Goal: Information Seeking & Learning: Learn about a topic

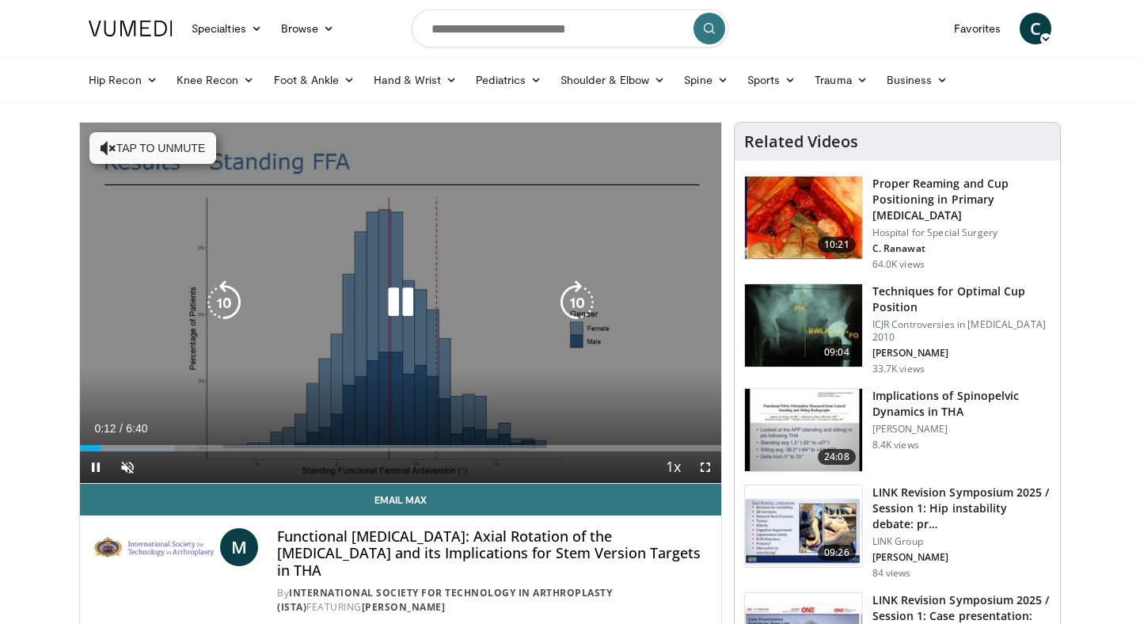
drag, startPoint x: 150, startPoint y: 472, endPoint x: 139, endPoint y: 472, distance: 11.1
click at [149, 472] on div "Current Time 0:12 / Duration 6:40 Pause Skip Backward Skip Forward Unmute Loade…" at bounding box center [400, 467] width 641 height 32
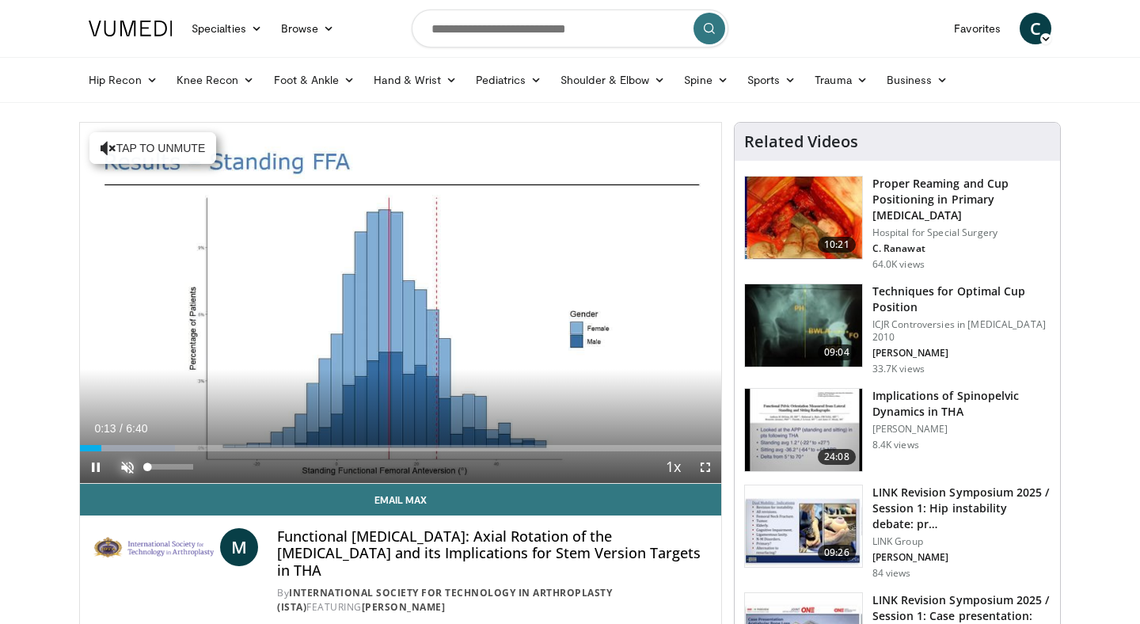
click at [130, 462] on span "Video Player" at bounding box center [128, 467] width 32 height 32
drag, startPoint x: 155, startPoint y: 468, endPoint x: 199, endPoint y: 471, distance: 43.7
click at [199, 471] on div "Mute 100%" at bounding box center [167, 467] width 111 height 32
drag, startPoint x: 103, startPoint y: 445, endPoint x: 65, endPoint y: 445, distance: 38.0
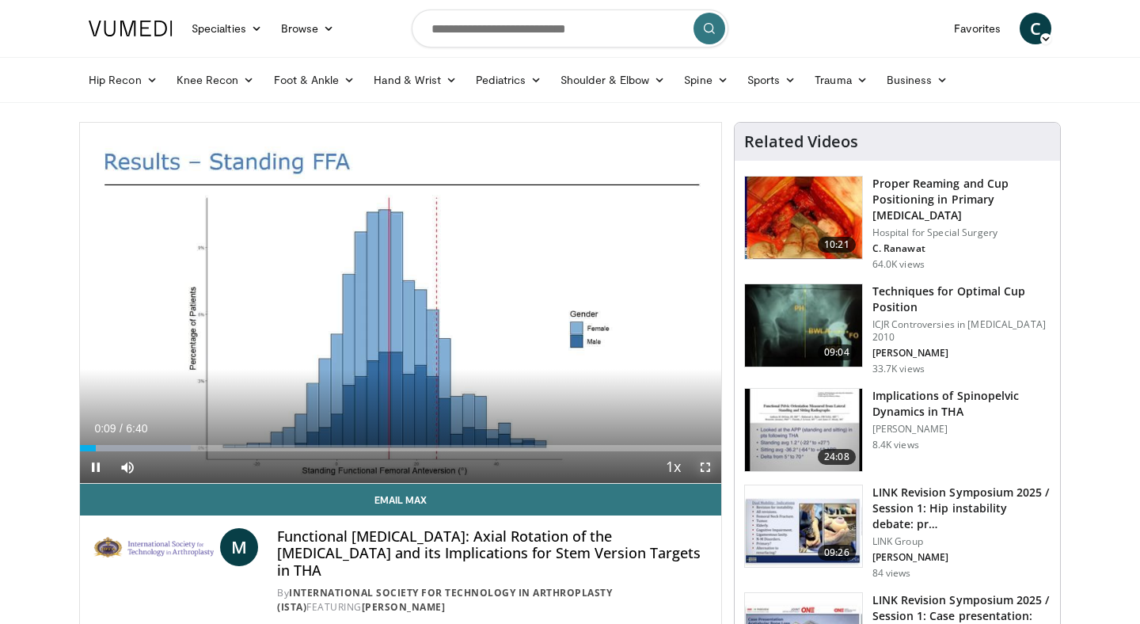
click at [705, 467] on span "Video Player" at bounding box center [706, 467] width 32 height 32
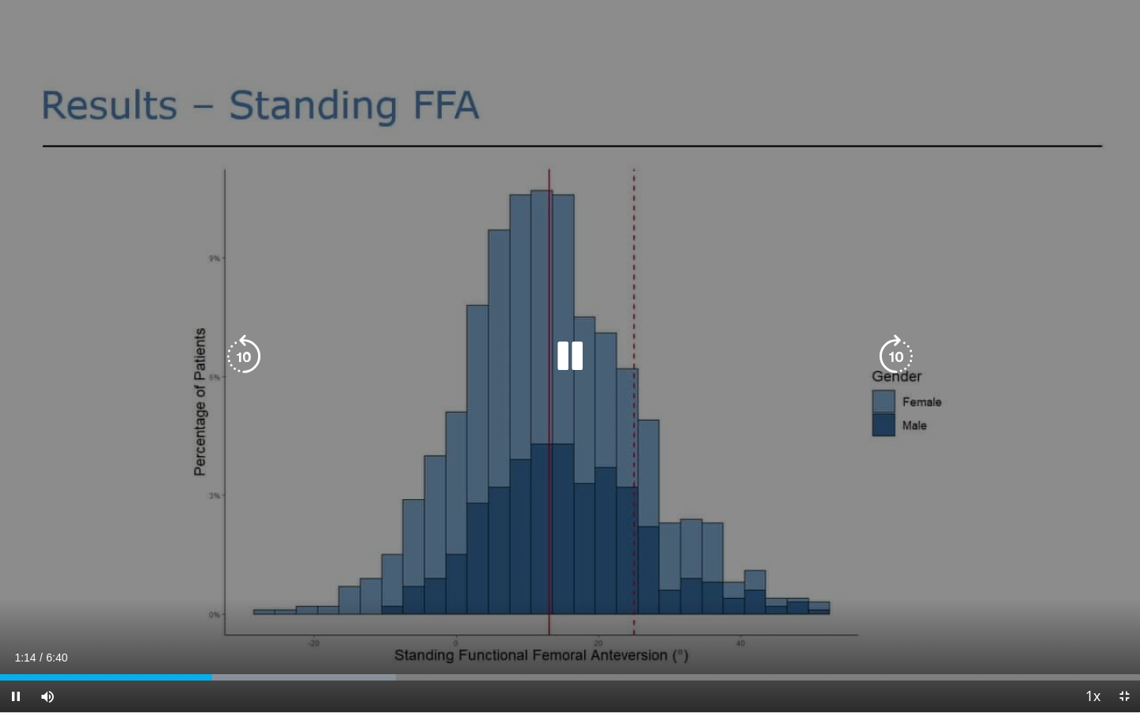
click at [572, 546] on div "10 seconds Tap to unmute" at bounding box center [570, 356] width 1140 height 712
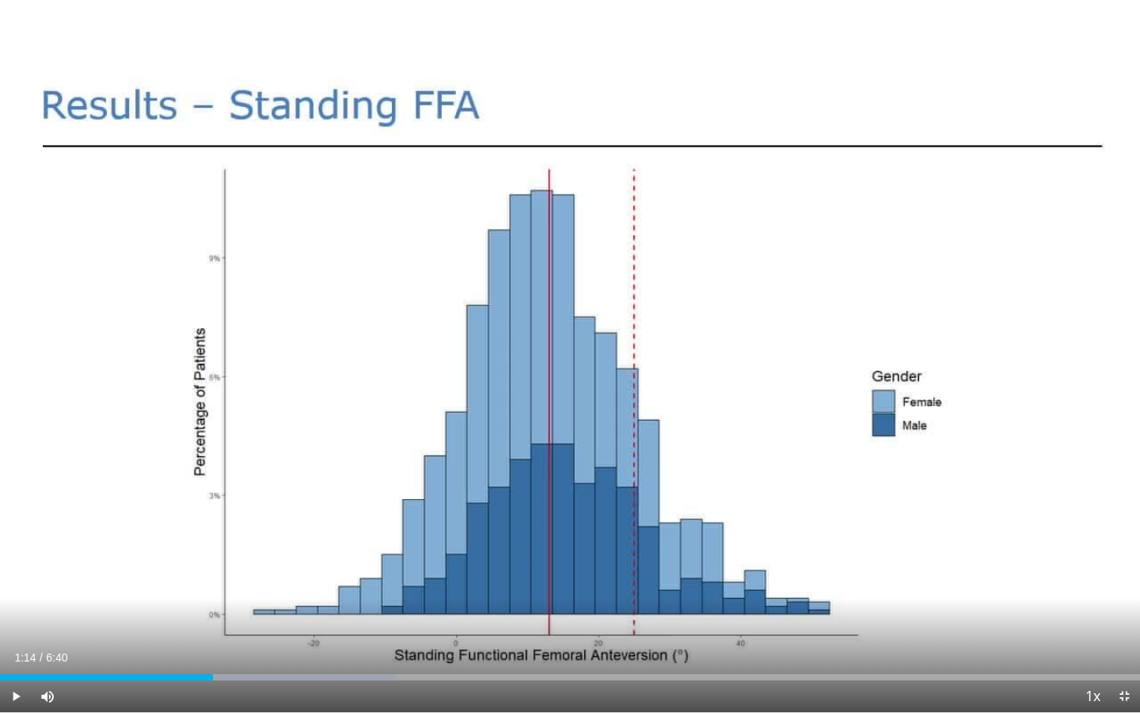
click at [572, 546] on div "10 seconds Tap to unmute" at bounding box center [570, 356] width 1140 height 712
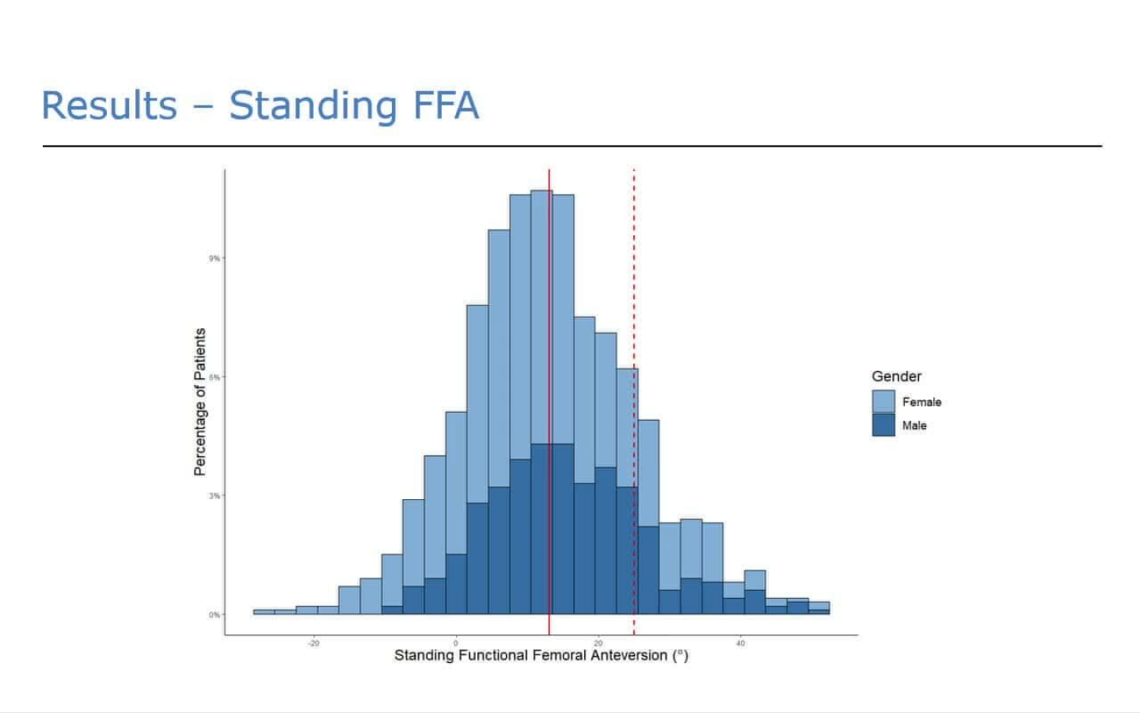
click at [572, 546] on div "10 seconds Tap to unmute" at bounding box center [570, 356] width 1140 height 712
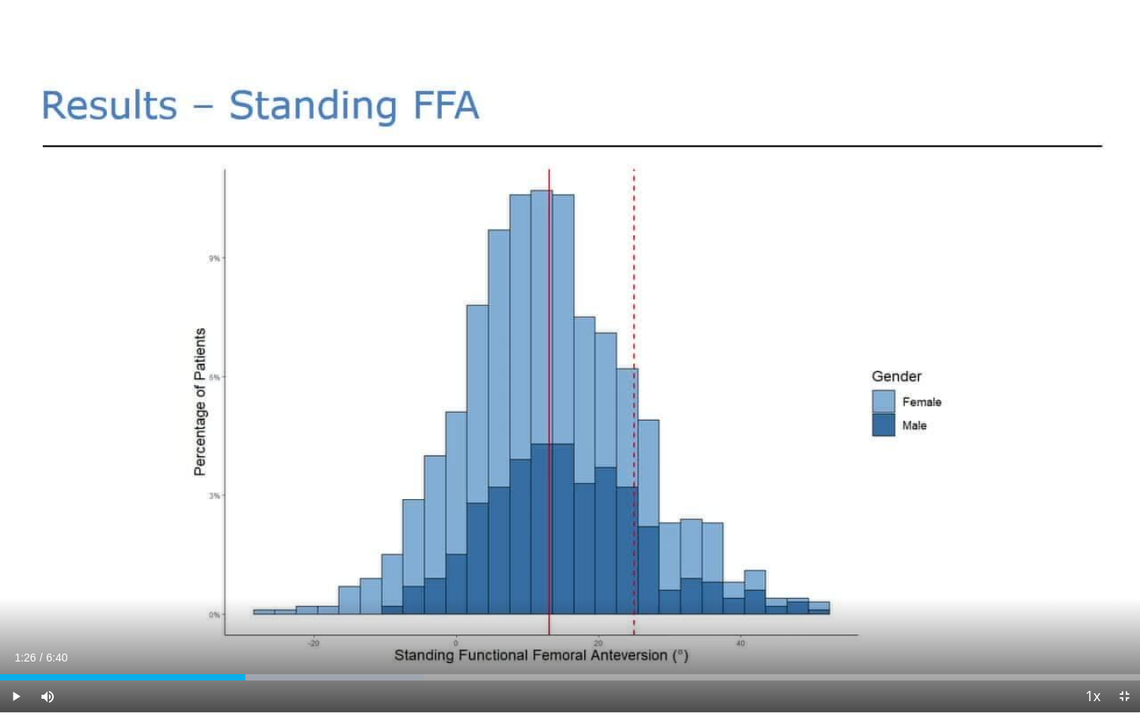
click at [572, 546] on div "10 seconds Tap to unmute" at bounding box center [570, 356] width 1140 height 712
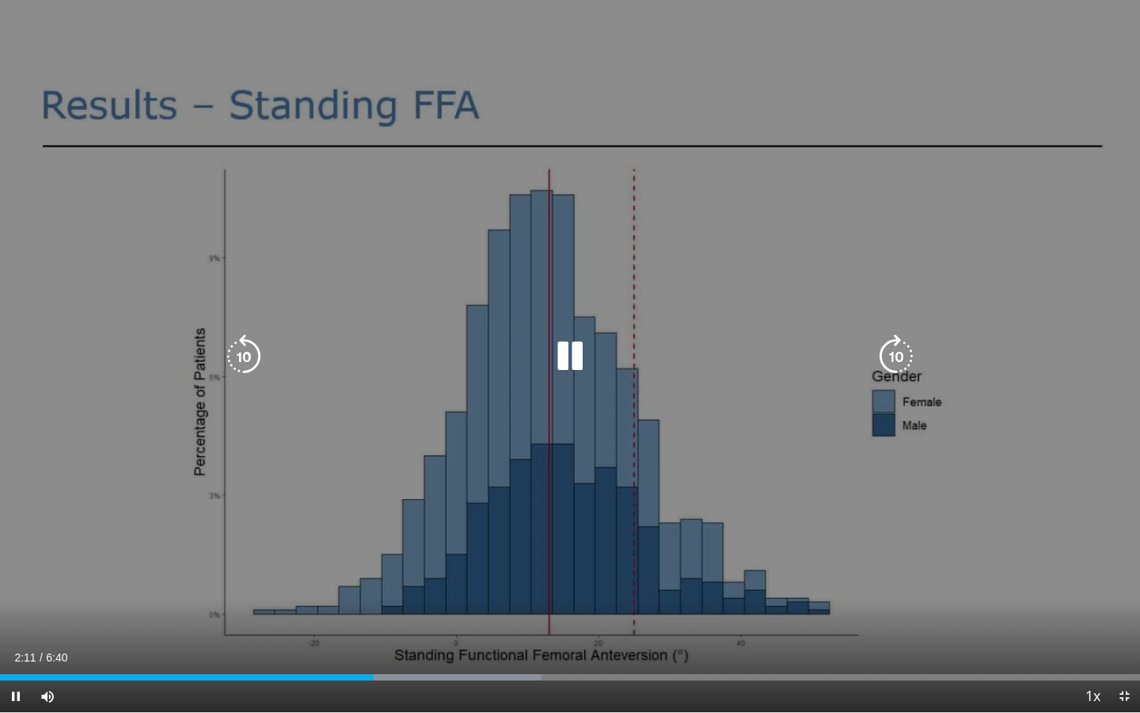
click at [565, 484] on div "10 seconds Tap to unmute" at bounding box center [570, 356] width 1140 height 712
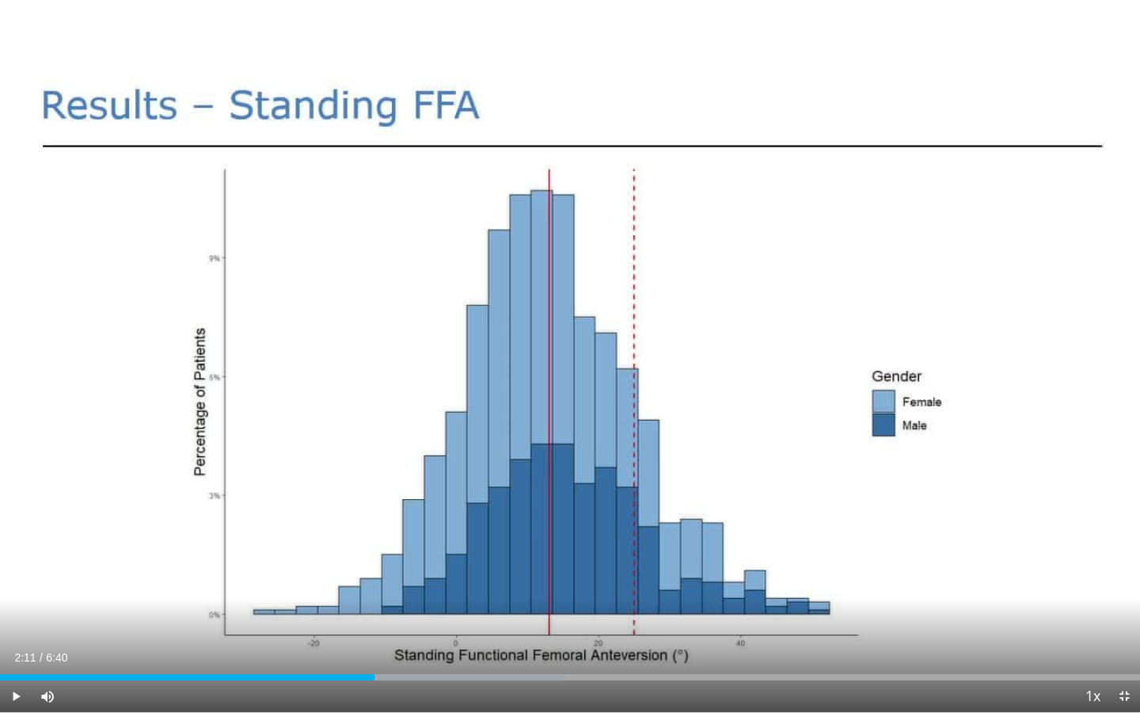
click at [560, 352] on div "10 seconds Tap to unmute" at bounding box center [570, 356] width 1140 height 712
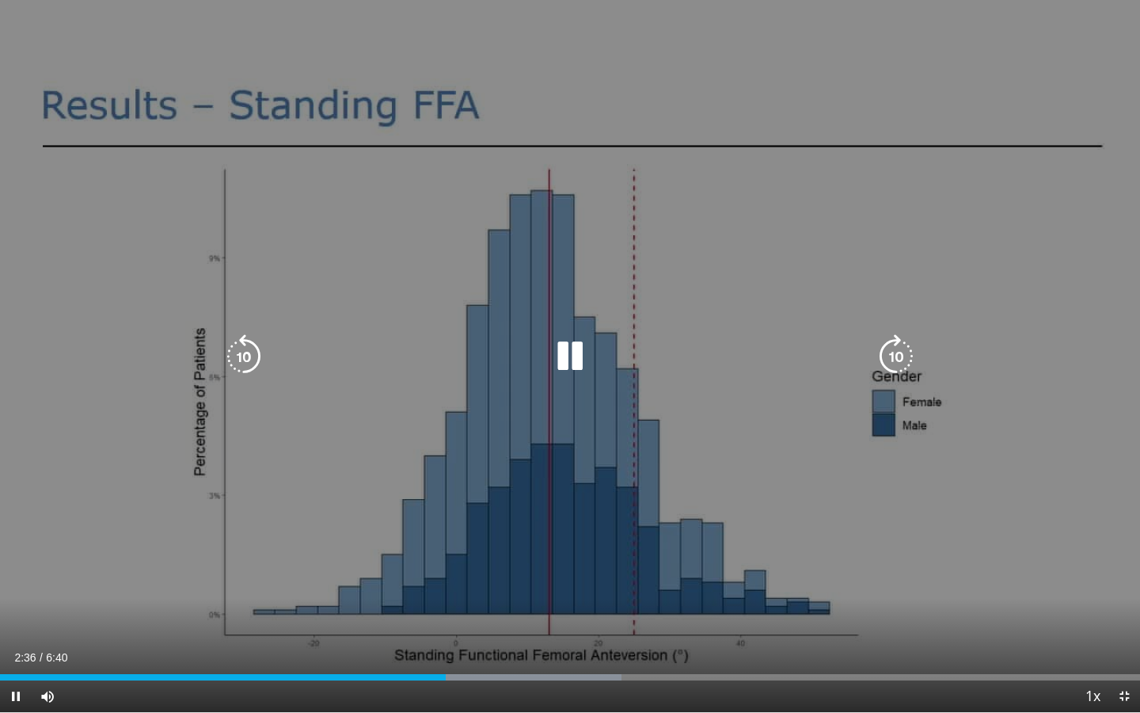
click at [556, 364] on icon "Video Player" at bounding box center [570, 356] width 44 height 44
click at [539, 373] on div "10 seconds Tap to unmute" at bounding box center [570, 356] width 1140 height 712
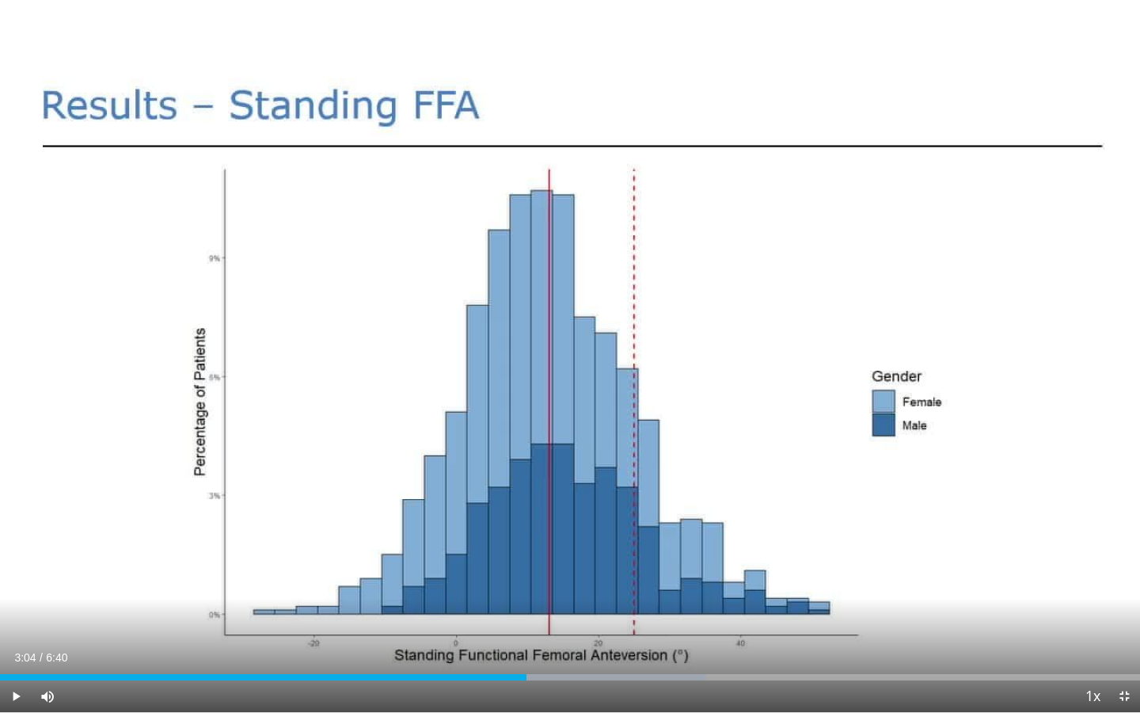
click at [567, 359] on div "10 seconds Tap to unmute" at bounding box center [570, 356] width 1140 height 712
click at [804, 553] on div "10 seconds Tap to unmute" at bounding box center [570, 356] width 1140 height 712
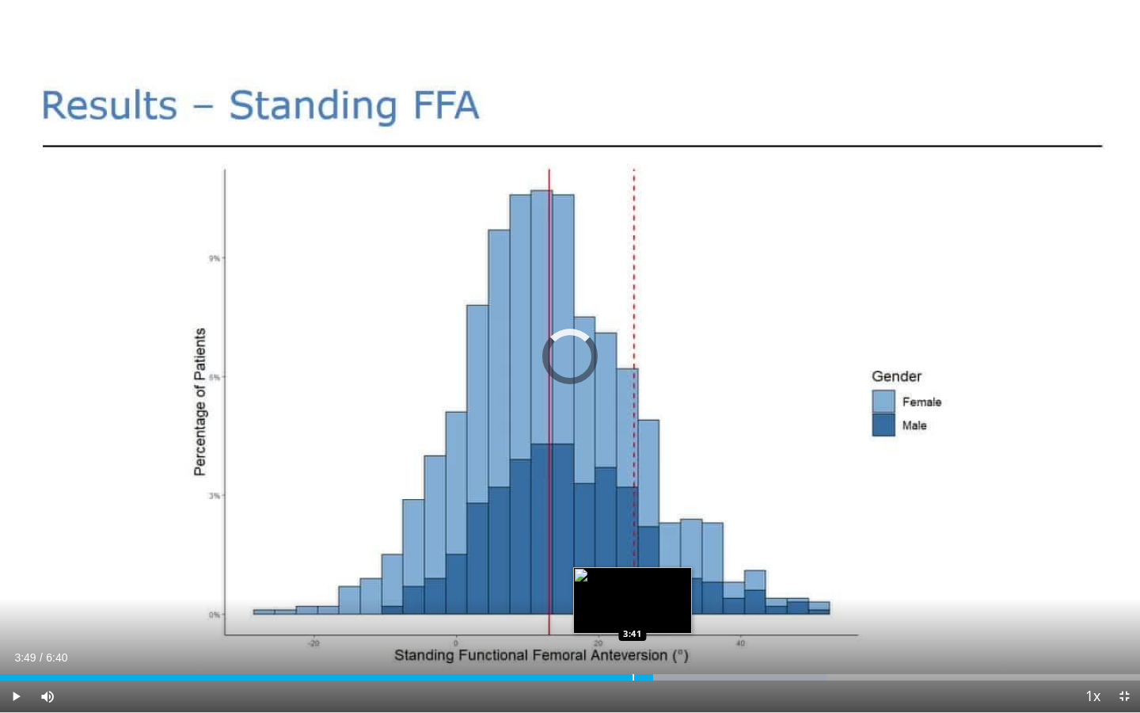
click at [633, 623] on div "Loaded : 72.49% 3:49 3:41" at bounding box center [570, 672] width 1140 height 15
click at [604, 623] on div "Progress Bar" at bounding box center [605, 677] width 2 height 6
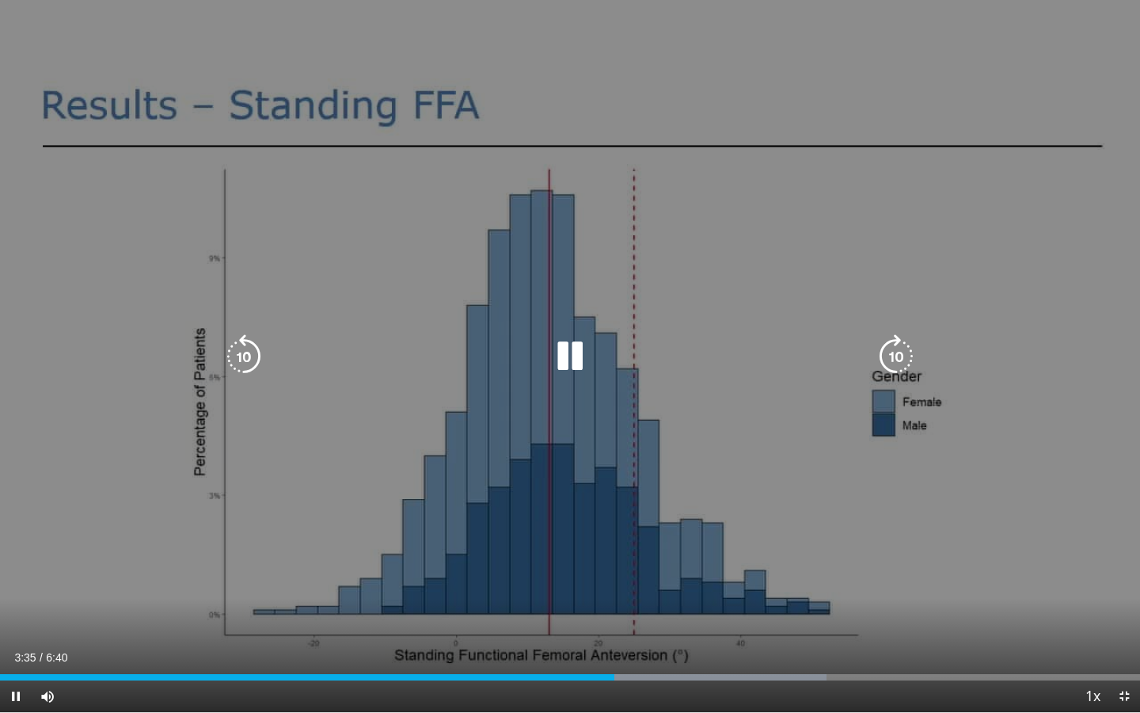
click at [536, 475] on div "10 seconds Tap to unmute" at bounding box center [570, 356] width 1140 height 712
click at [543, 500] on div "10 seconds Tap to unmute" at bounding box center [570, 356] width 1140 height 712
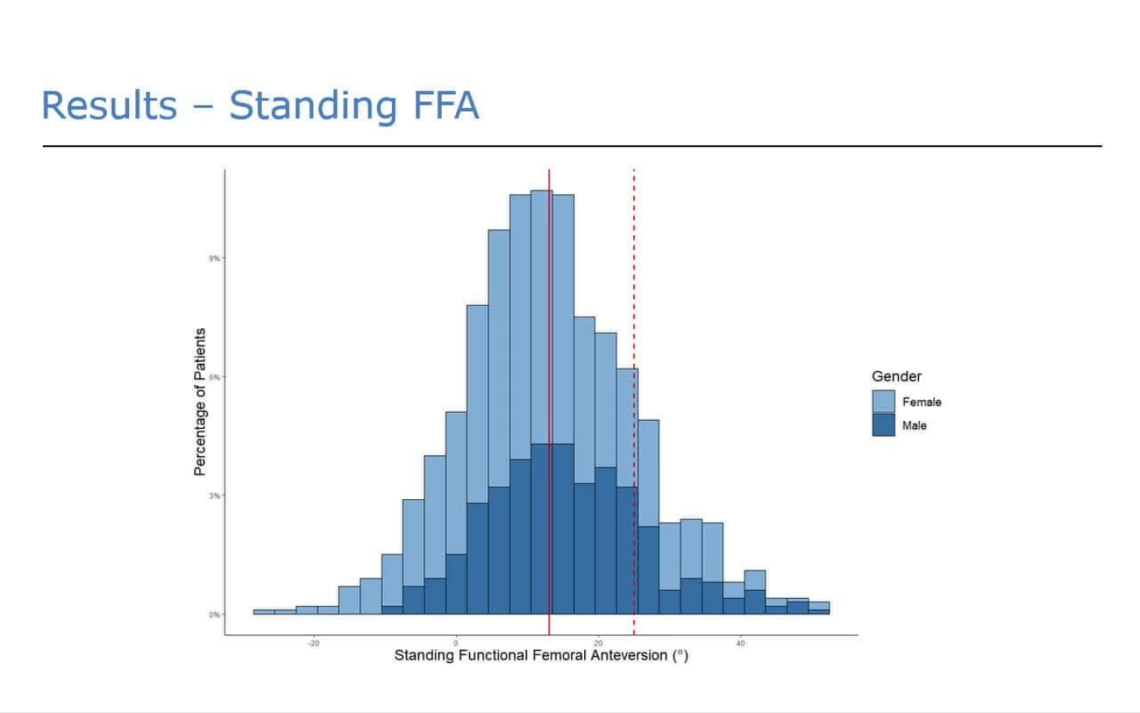
click at [543, 500] on div "10 seconds Tap to unmute" at bounding box center [570, 356] width 1140 height 712
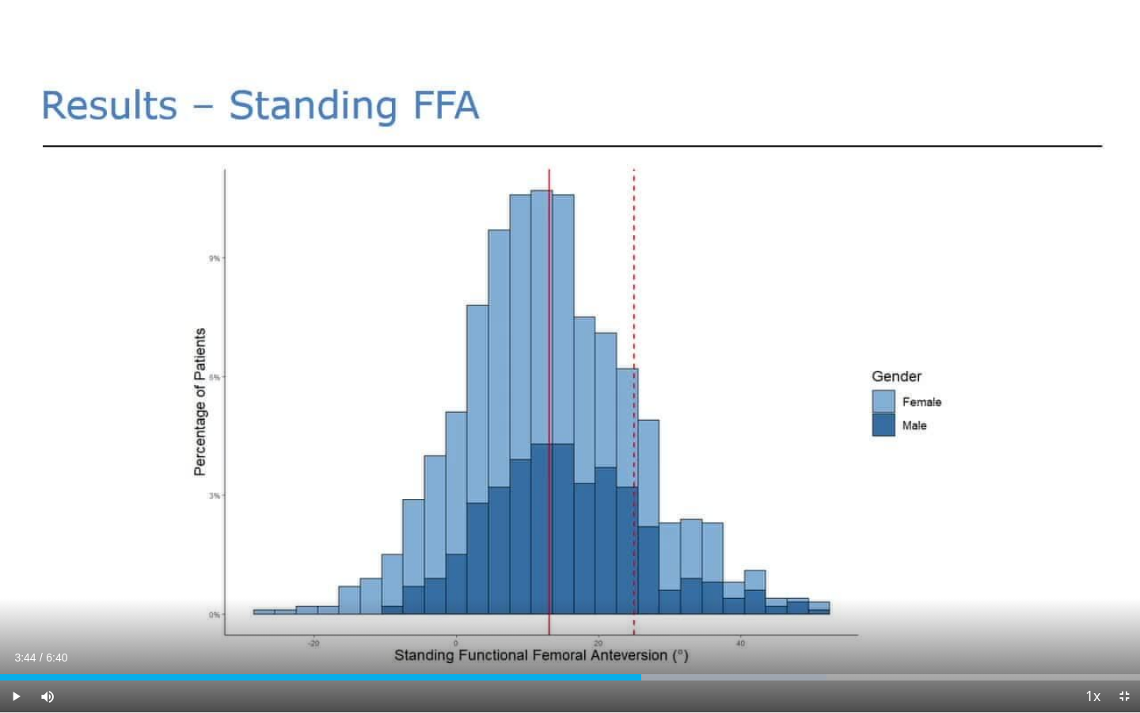
click at [543, 500] on div "10 seconds Tap to unmute" at bounding box center [570, 356] width 1140 height 712
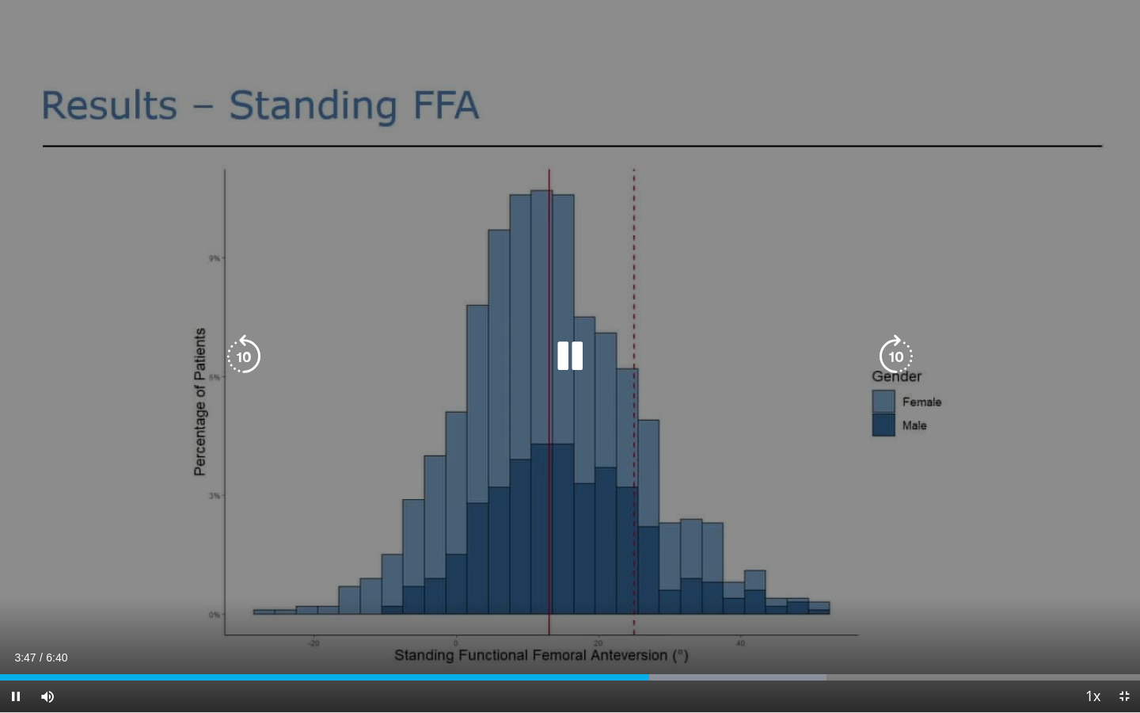
click at [545, 508] on div "10 seconds Tap to unmute" at bounding box center [570, 356] width 1140 height 712
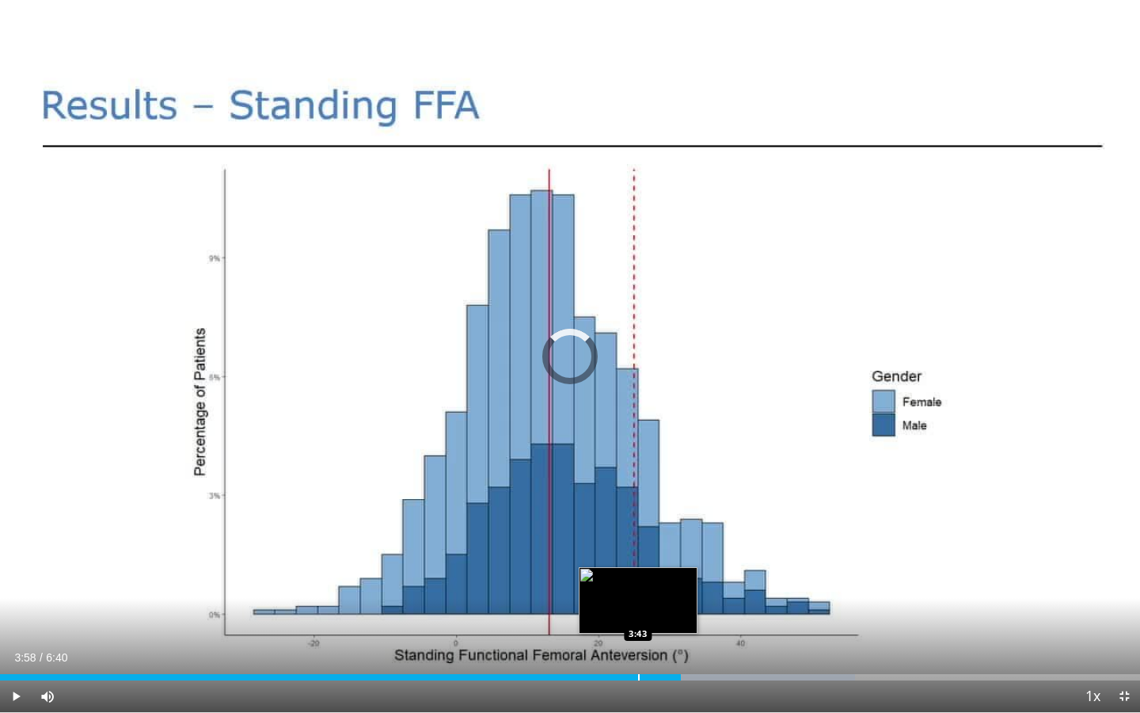
click at [638, 623] on div "Loaded : 74.99% 3:58 3:43" at bounding box center [570, 672] width 1140 height 15
click at [638, 623] on video-js "**********" at bounding box center [570, 356] width 1140 height 713
click at [627, 623] on div "Loaded : 74.99% 3:59 3:40" at bounding box center [570, 672] width 1140 height 15
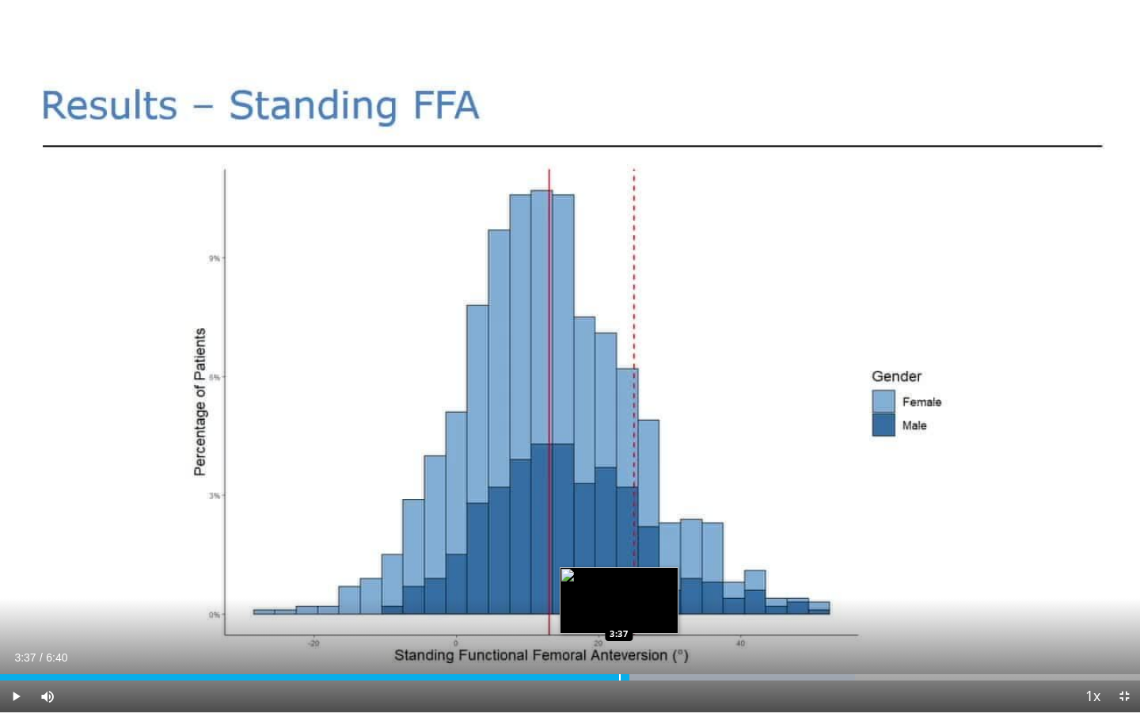
click at [618, 623] on div "Loaded : 74.99% 3:40 3:37" at bounding box center [570, 672] width 1140 height 15
click at [599, 623] on div "Progress Bar" at bounding box center [600, 677] width 2 height 6
click at [996, 450] on div "10 seconds Tap to unmute" at bounding box center [570, 356] width 1140 height 712
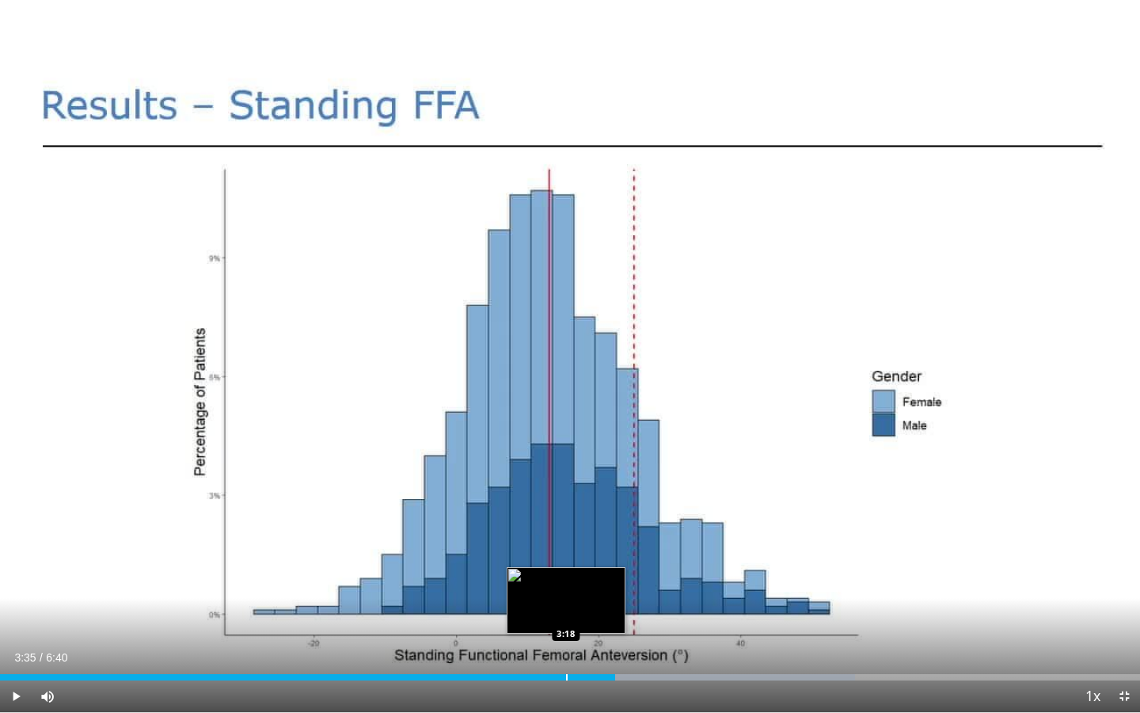
click at [565, 623] on div "Loaded : 74.99% 3:35 3:18" at bounding box center [570, 672] width 1140 height 15
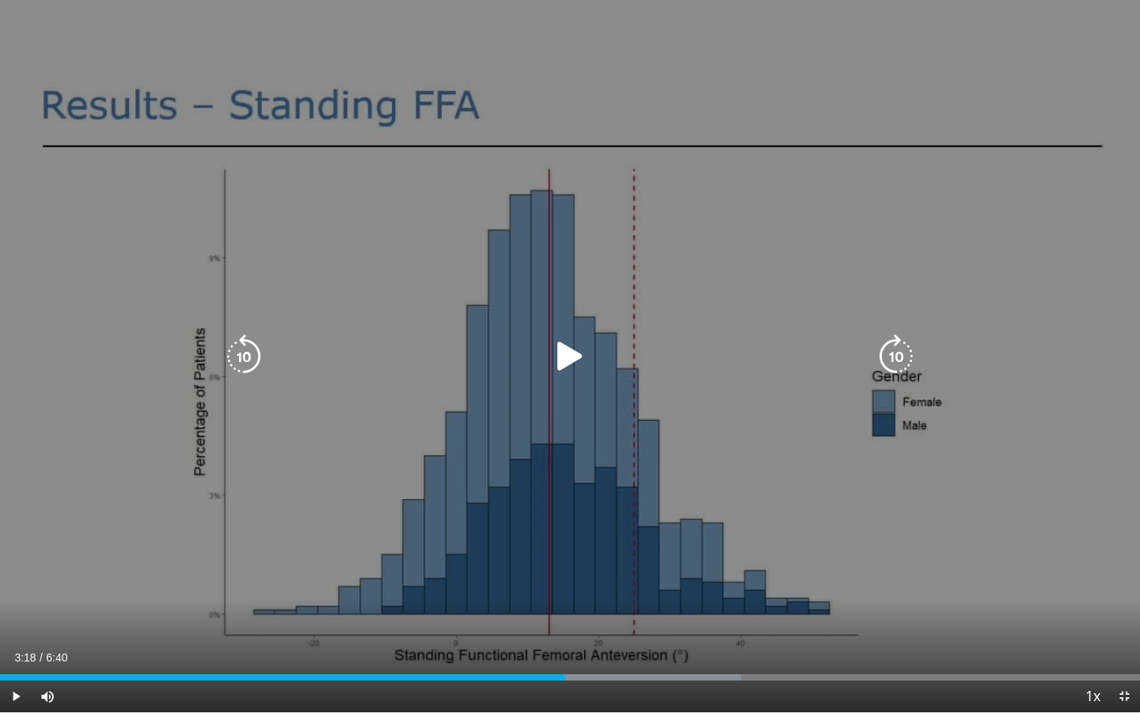
click at [568, 367] on icon "Video Player" at bounding box center [570, 356] width 44 height 44
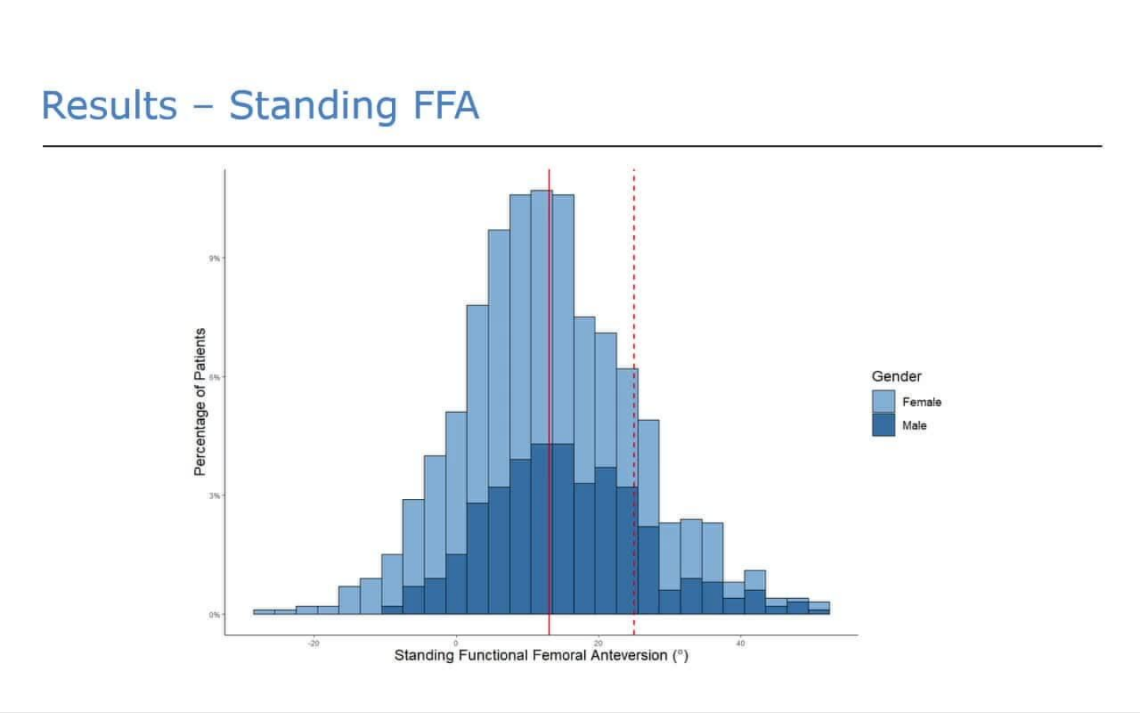
click at [568, 367] on div "10 seconds Tap to unmute" at bounding box center [570, 356] width 1140 height 712
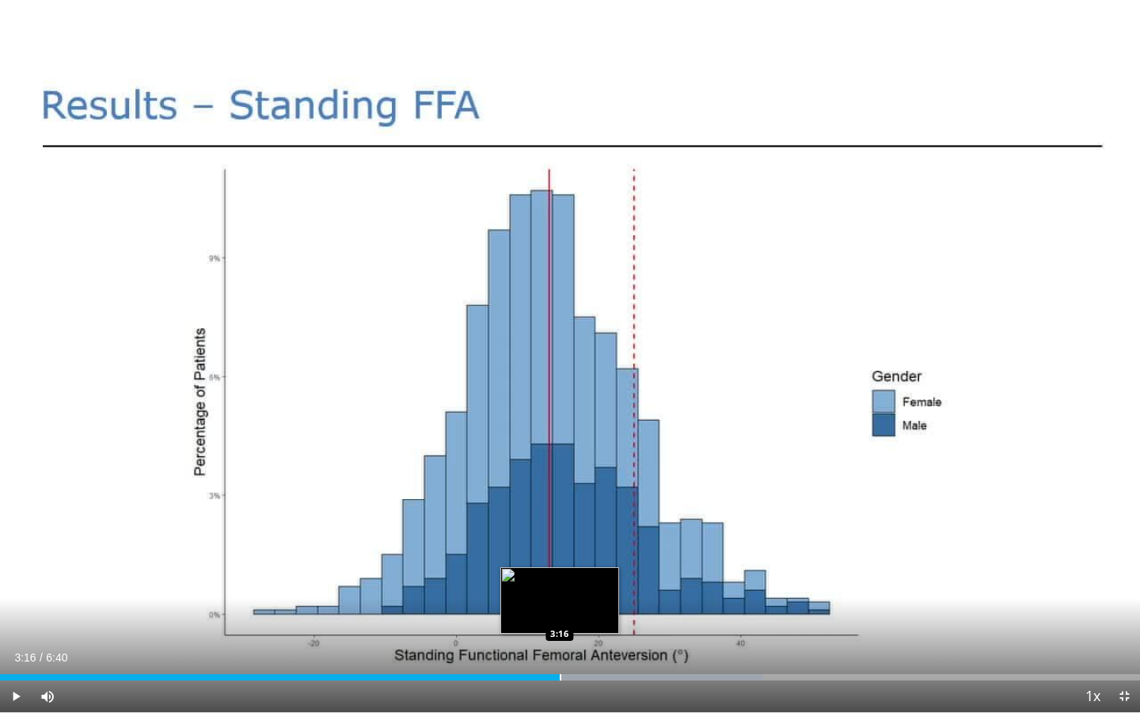
click at [559, 623] on div "Loaded : 66.93% 3:16 3:16" at bounding box center [570, 672] width 1140 height 15
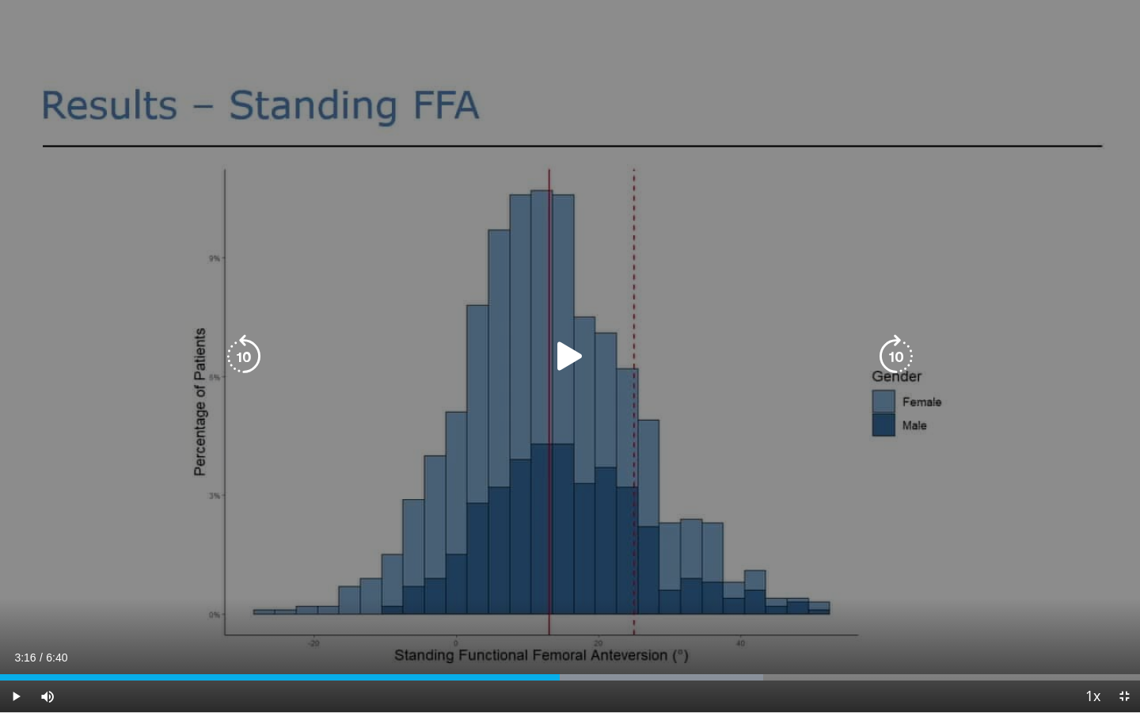
click at [569, 520] on div "10 seconds Tap to unmute" at bounding box center [570, 356] width 1140 height 712
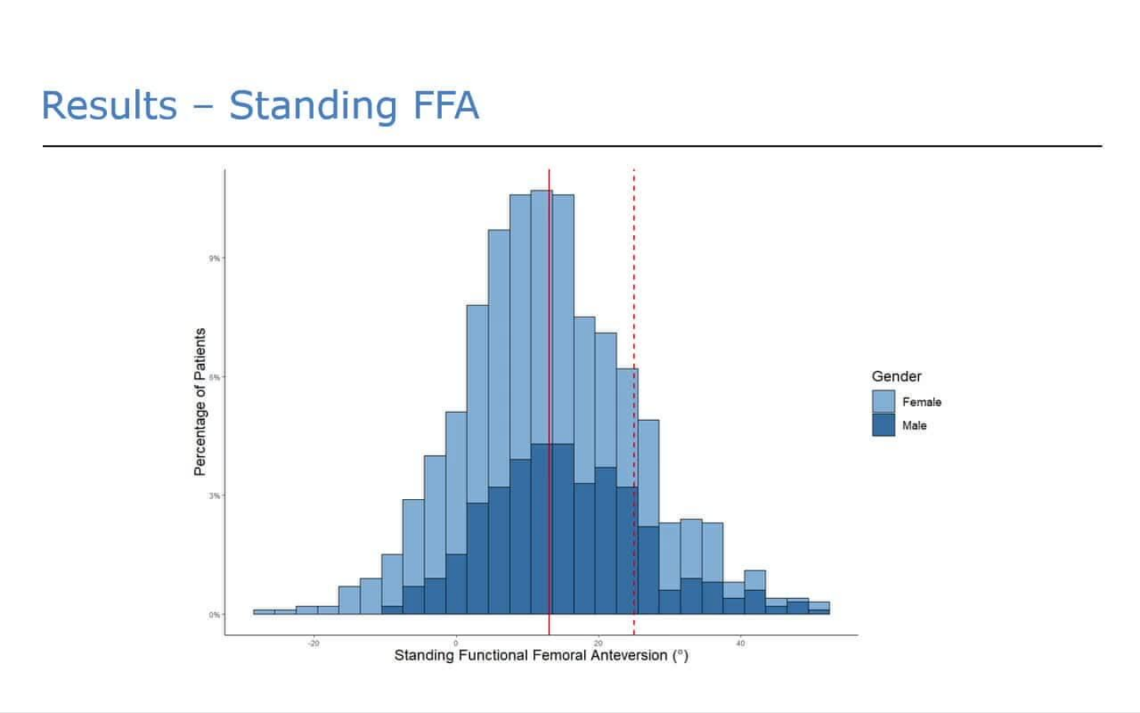
click at [569, 520] on div "10 seconds Tap to unmute" at bounding box center [570, 356] width 1140 height 712
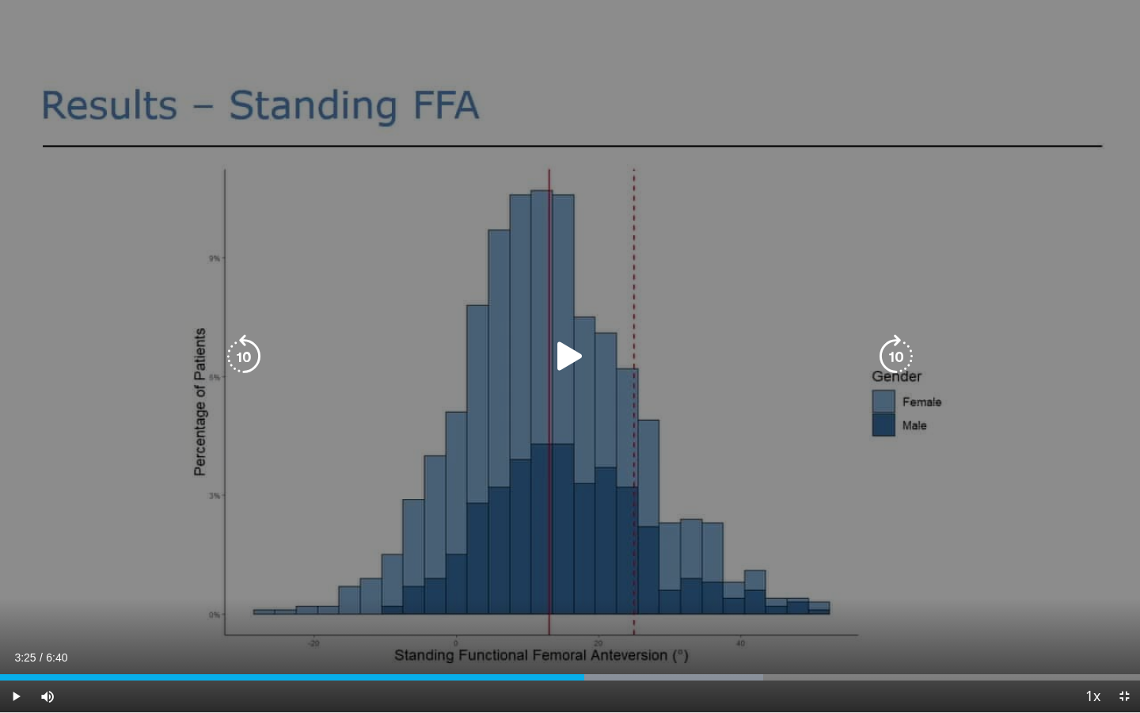
click at [572, 482] on div "10 seconds Tap to unmute" at bounding box center [570, 356] width 1140 height 712
click at [557, 378] on div "10 seconds Tap to unmute" at bounding box center [570, 356] width 1140 height 712
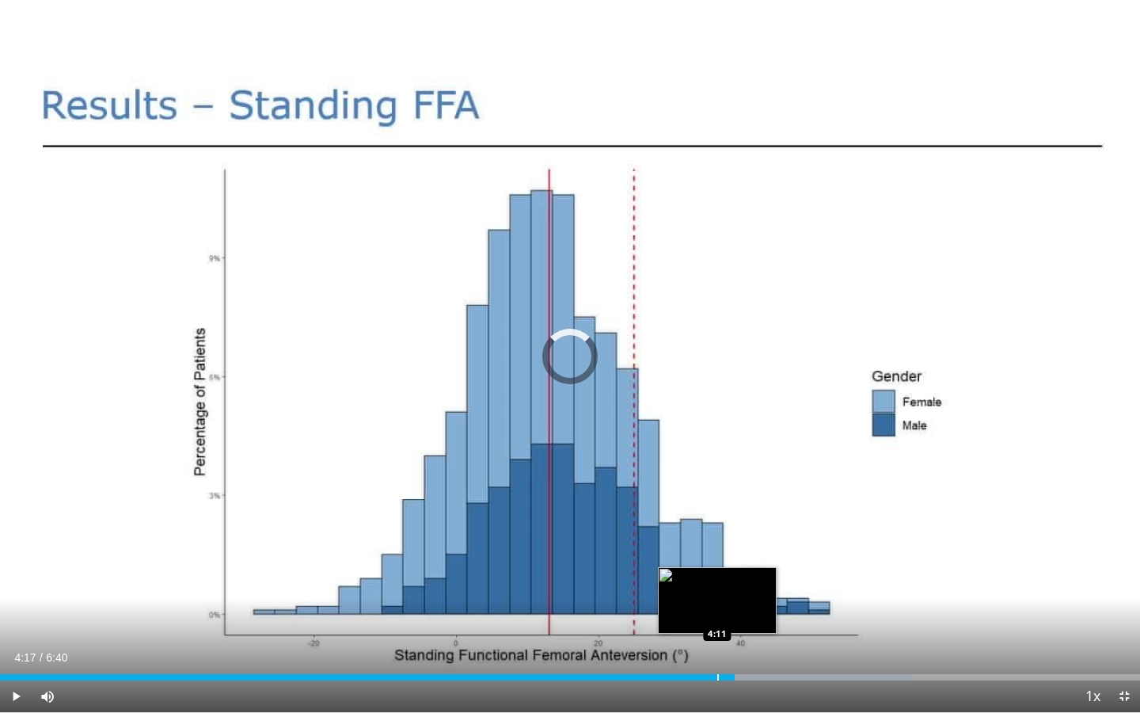
click at [717, 623] on div "Loaded : 79.99% 4:17 4:11" at bounding box center [570, 672] width 1140 height 15
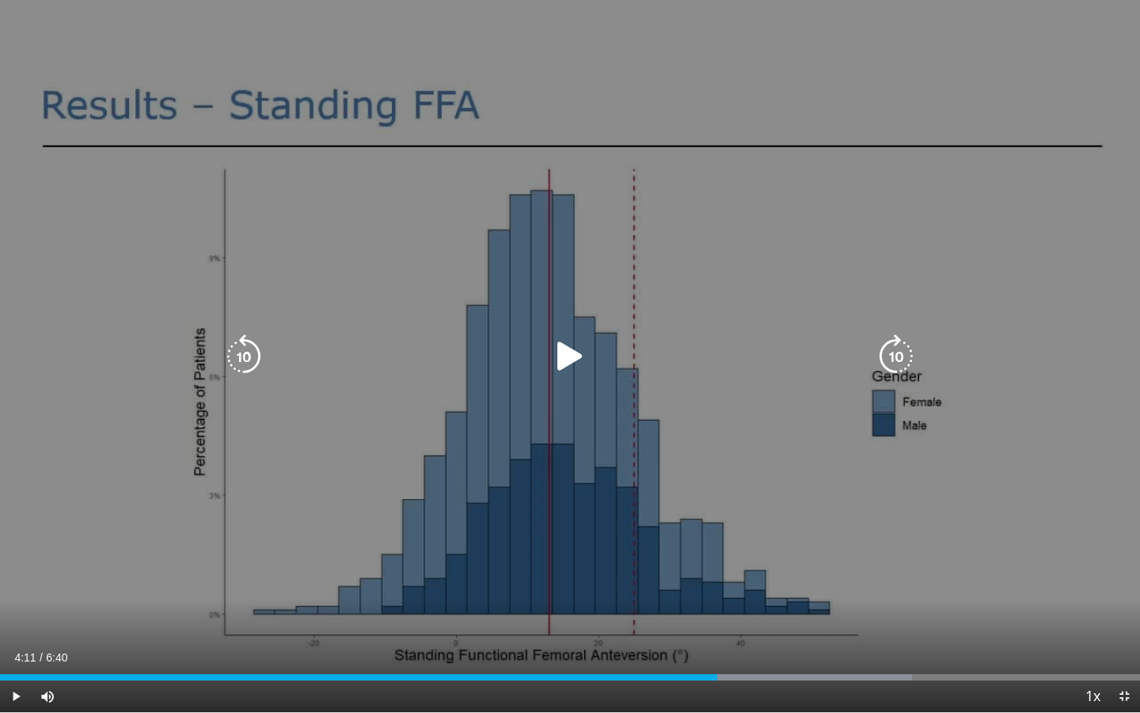
click at [588, 432] on div "10 seconds Tap to unmute" at bounding box center [570, 356] width 1140 height 712
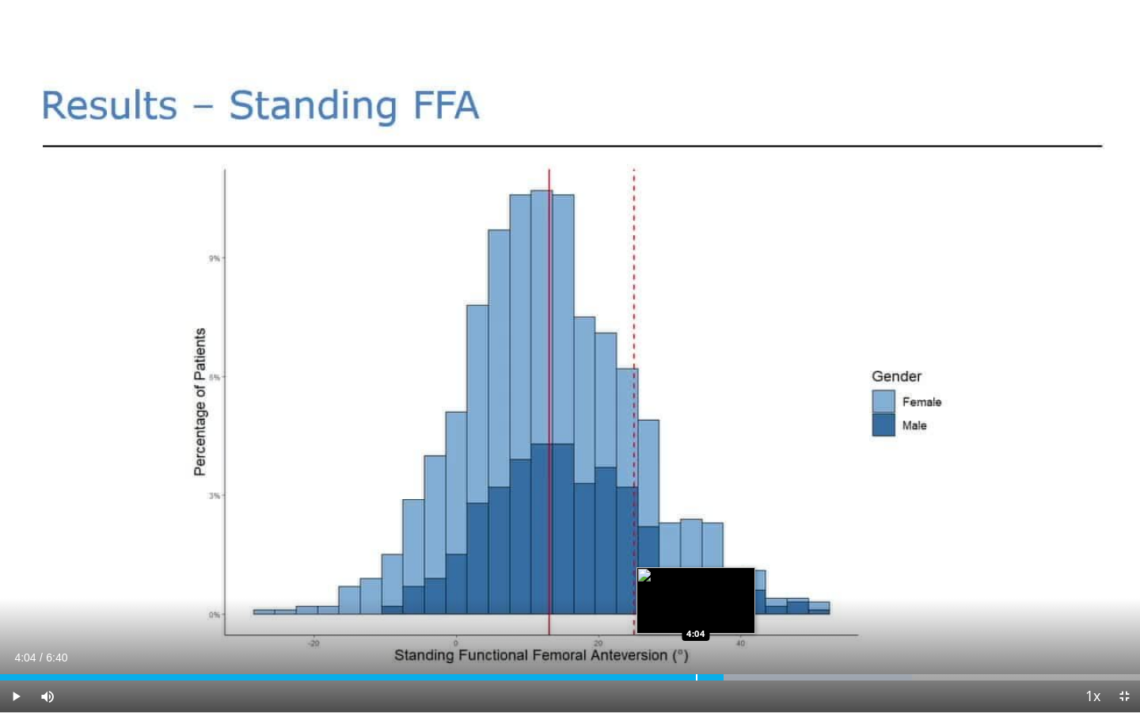
click at [695, 623] on div "Loaded : 79.99% 4:04 4:04" at bounding box center [570, 672] width 1140 height 15
click at [671, 623] on div "Loaded : 79.99% 3:55 3:55" at bounding box center [570, 672] width 1140 height 15
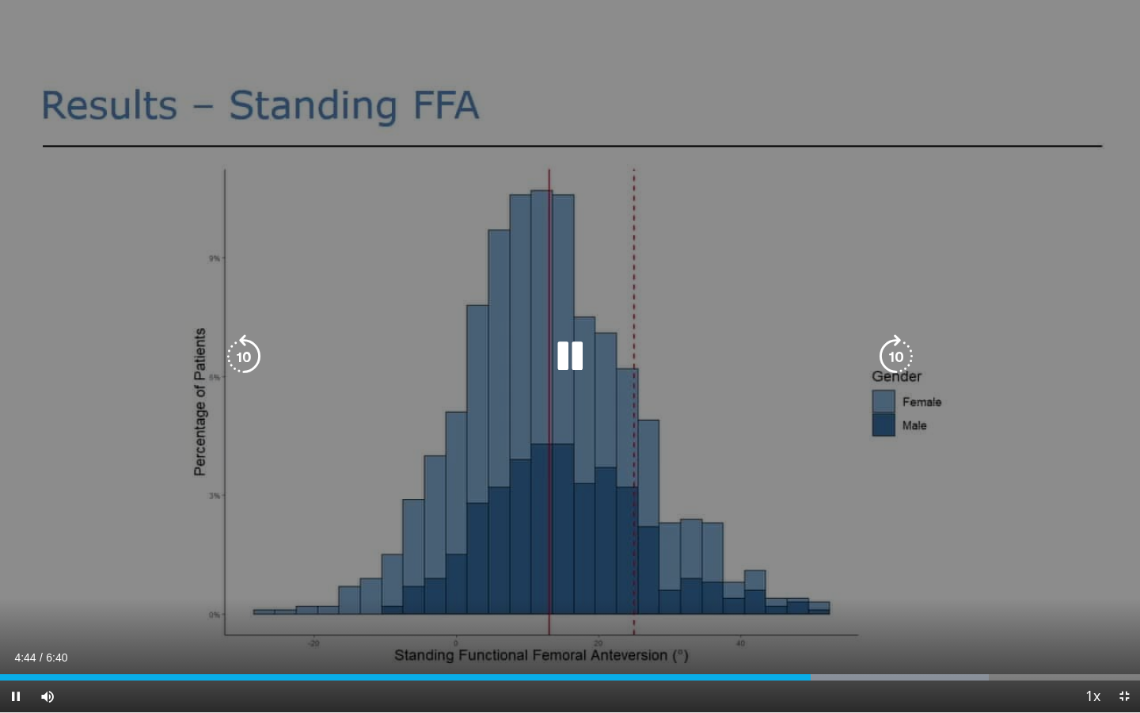
click at [875, 531] on div "10 seconds Tap to unmute" at bounding box center [570, 356] width 1140 height 712
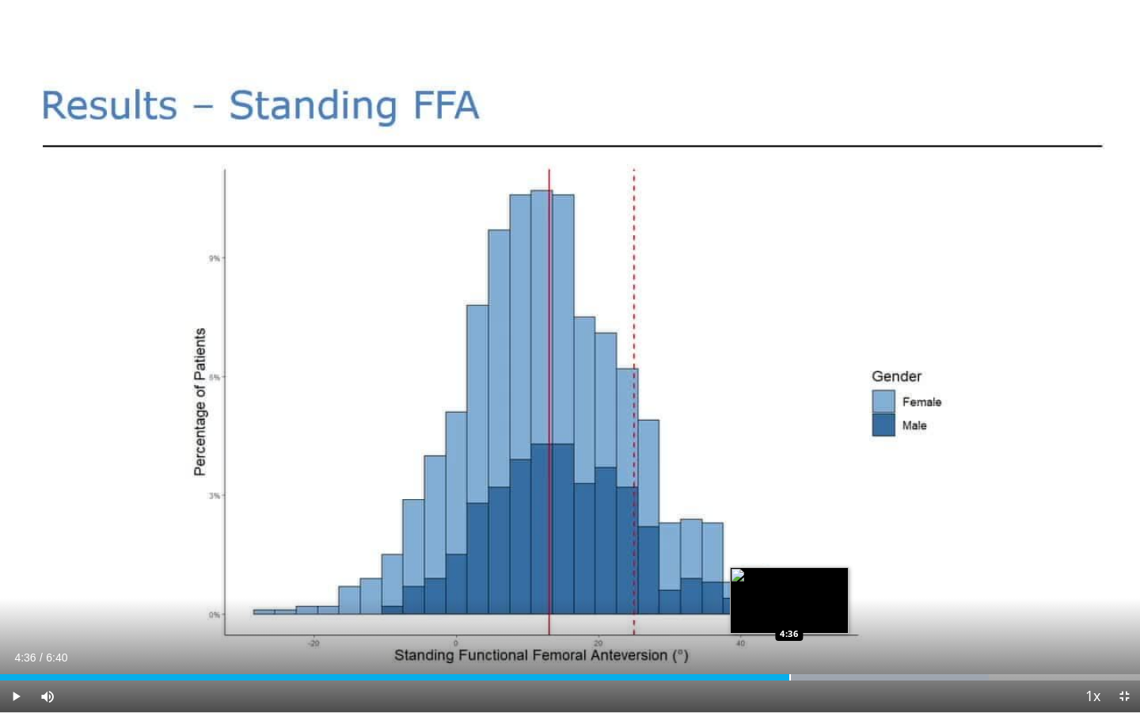
click at [789, 623] on div "Progress Bar" at bounding box center [790, 677] width 2 height 6
click at [774, 623] on div "Loaded : 86.77% 4:31 4:31" at bounding box center [570, 672] width 1140 height 15
click at [760, 623] on div "Loaded : 86.77% 4:31 4:26" at bounding box center [570, 672] width 1140 height 15
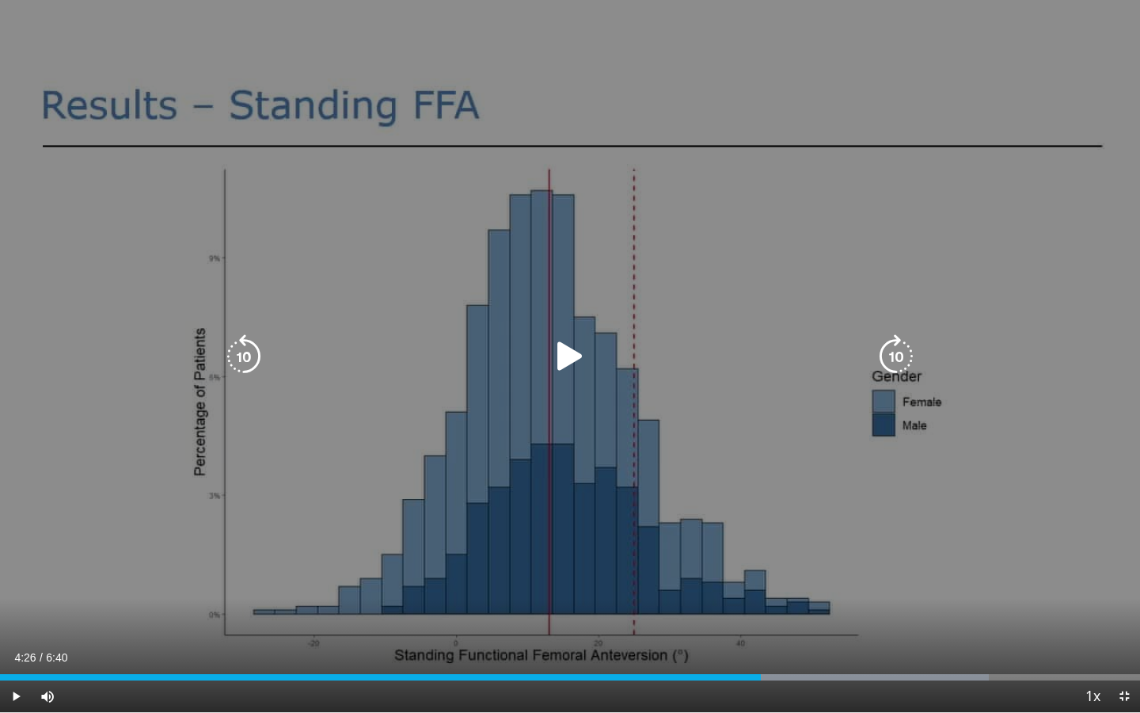
click at [641, 534] on div "10 seconds Tap to unmute" at bounding box center [570, 356] width 1140 height 712
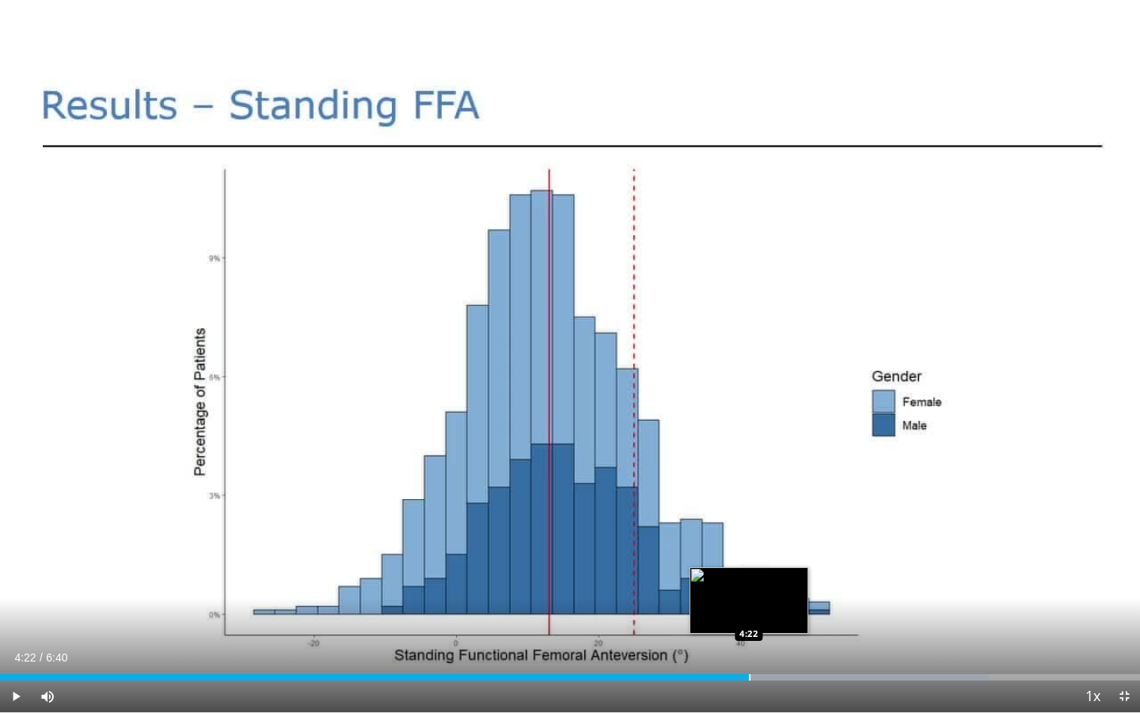
click at [748, 623] on div "Loaded : 86.77% 4:22 4:22" at bounding box center [570, 672] width 1140 height 15
click at [724, 623] on div "Loaded : 86.77% 4:24 4:14" at bounding box center [570, 677] width 1140 height 6
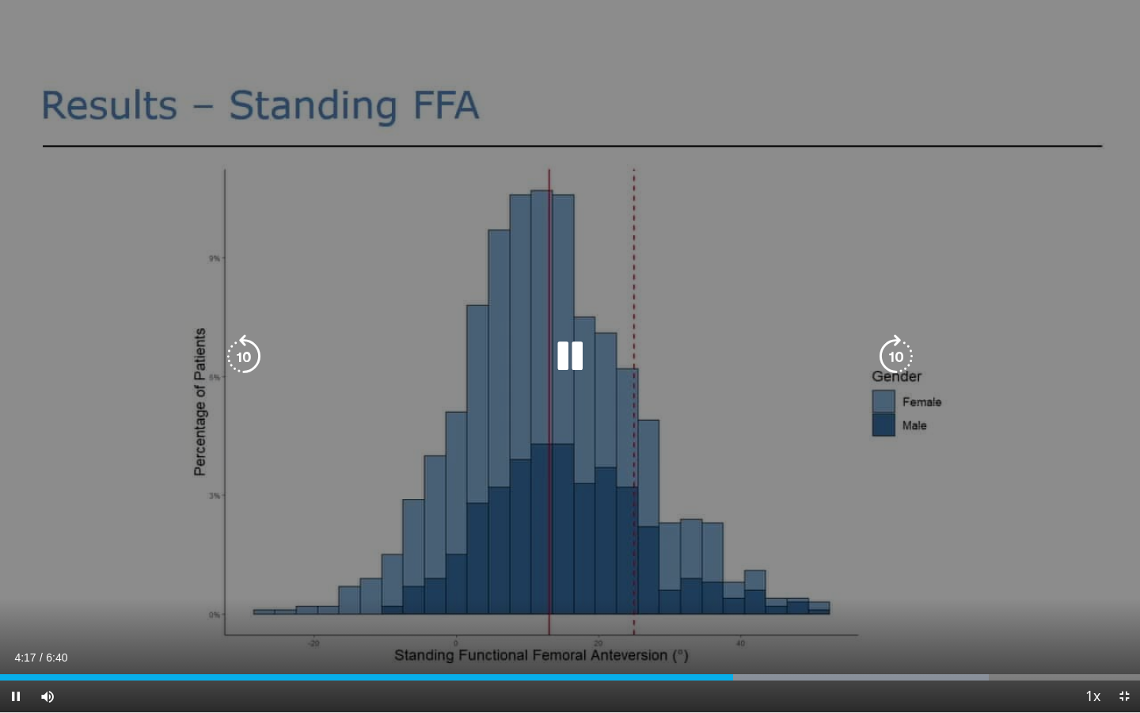
click at [568, 364] on icon "Video Player" at bounding box center [570, 356] width 44 height 44
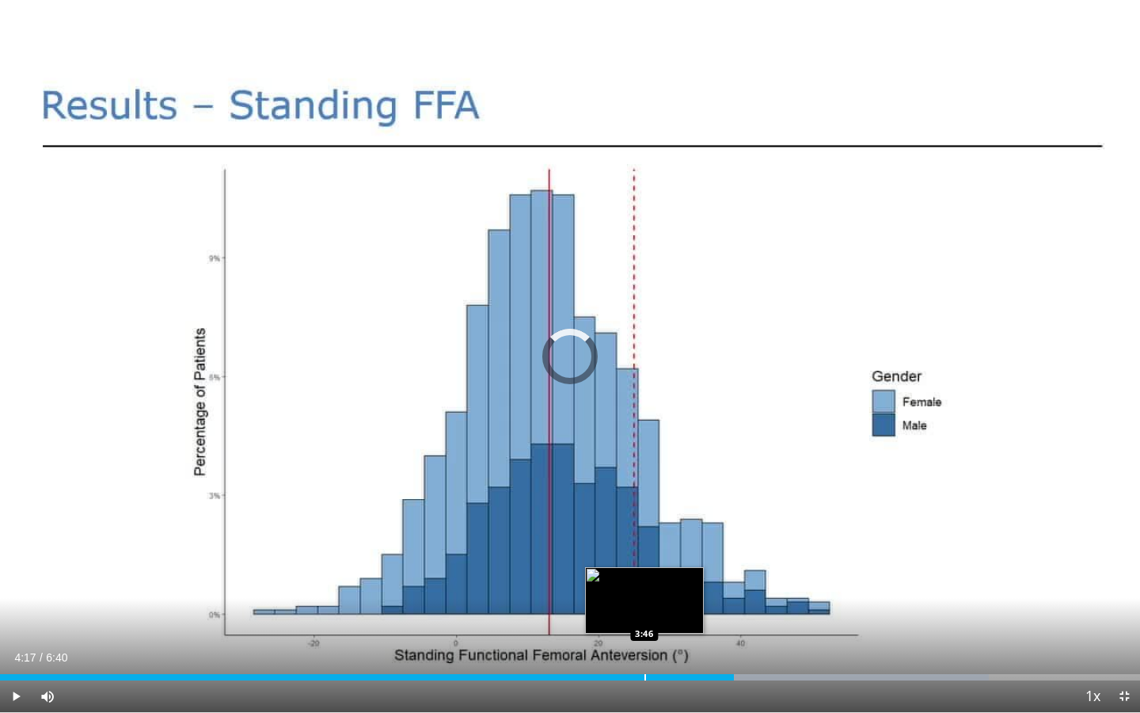
click at [644, 623] on div "4:17" at bounding box center [367, 677] width 734 height 6
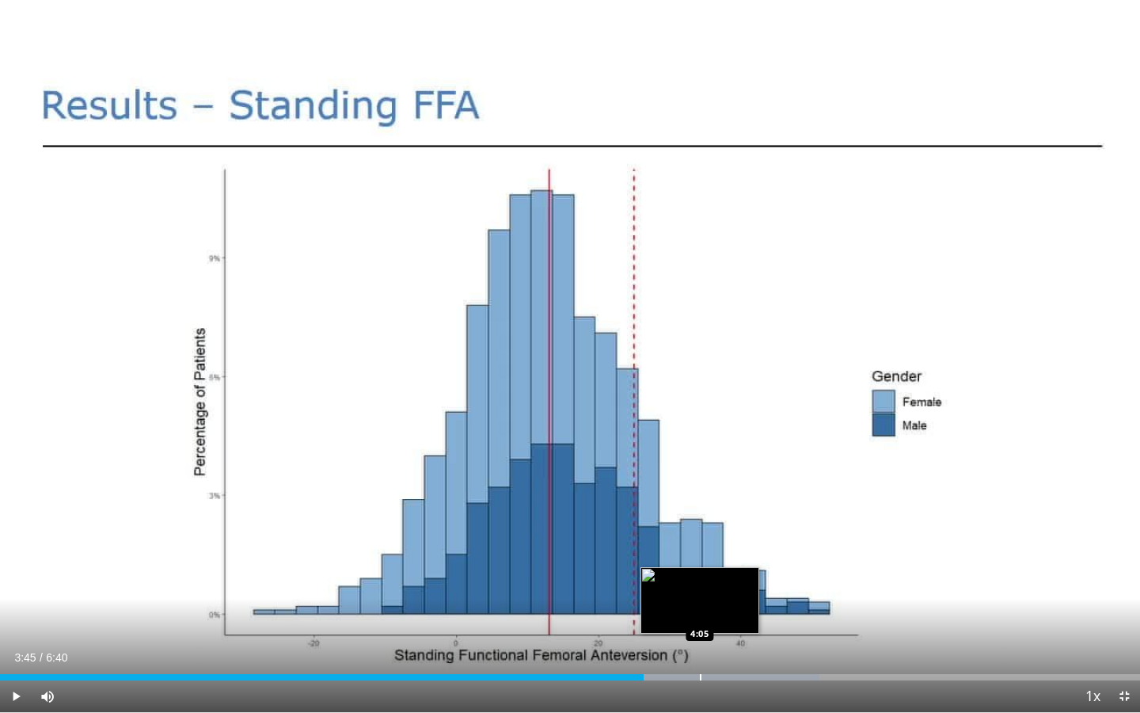
click at [700, 623] on div "Progress Bar" at bounding box center [701, 677] width 2 height 6
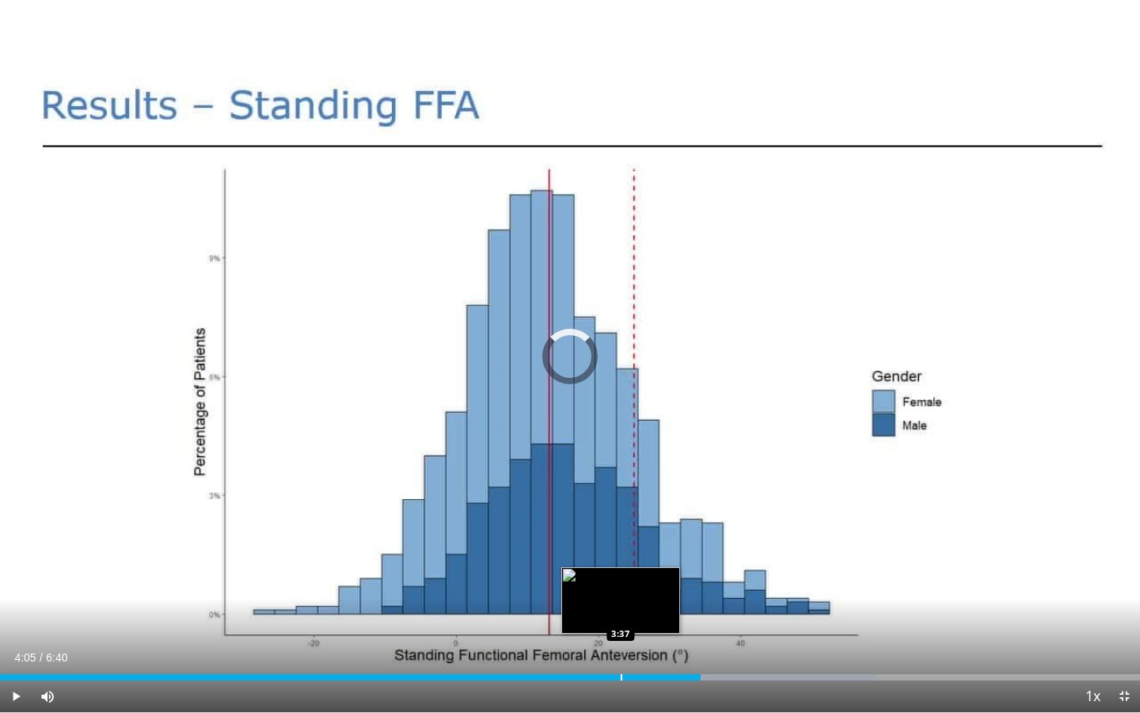
click at [620, 623] on div "Loaded : 76.85% 3:37 3:37" at bounding box center [570, 672] width 1140 height 15
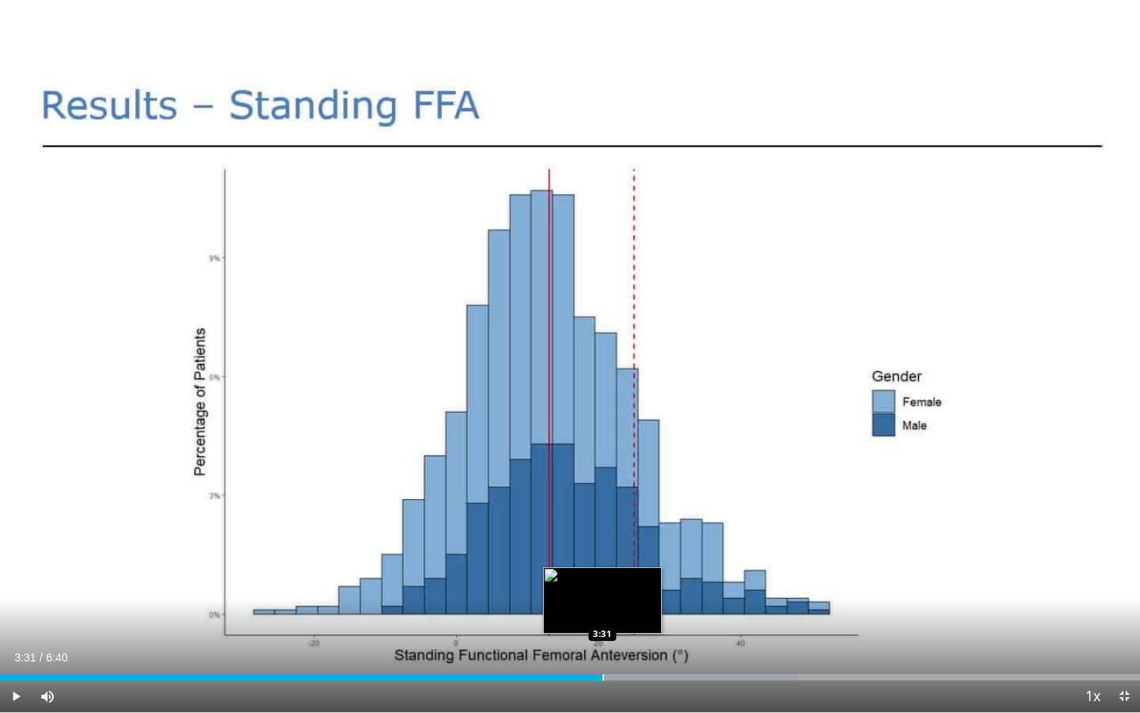
click at [603, 623] on div "Progress Bar" at bounding box center [604, 677] width 2 height 6
click at [637, 623] on div "Loaded : 69.99% 3:43 3:43" at bounding box center [570, 672] width 1140 height 15
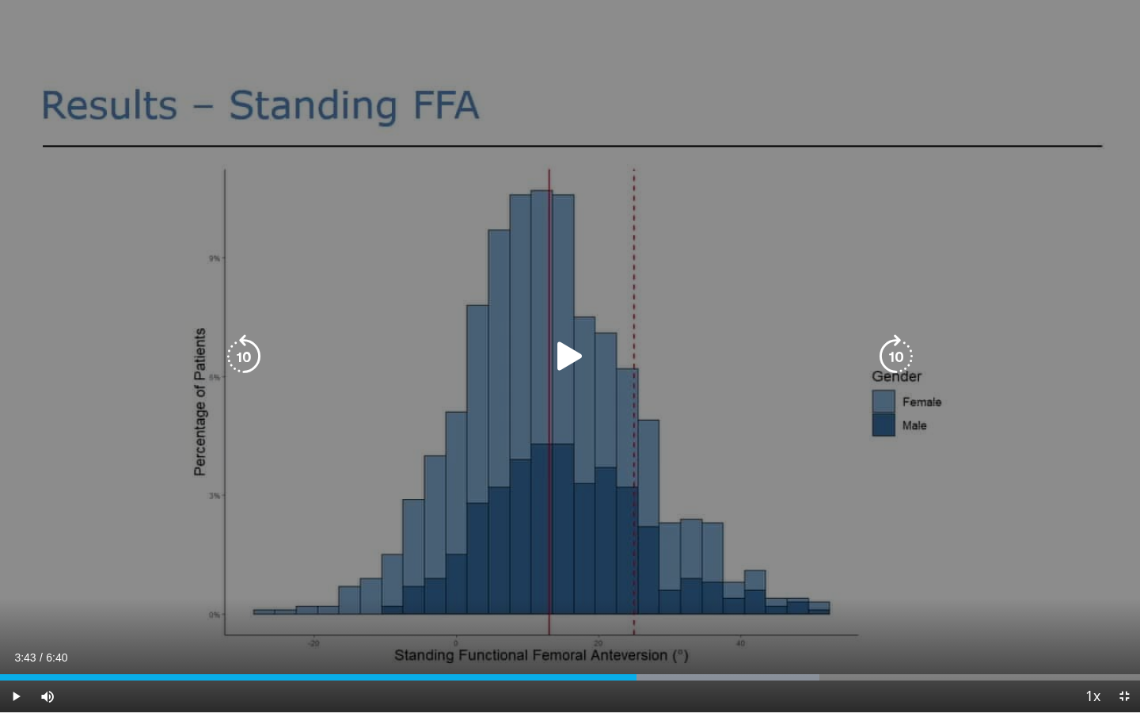
click at [625, 589] on div "10 seconds Tap to unmute" at bounding box center [570, 356] width 1140 height 712
click at [559, 351] on icon "Video Player" at bounding box center [570, 356] width 44 height 44
click at [566, 353] on icon "Video Player" at bounding box center [570, 356] width 44 height 44
click at [524, 276] on div "10 seconds Tap to unmute" at bounding box center [570, 356] width 1140 height 712
click at [570, 385] on div "10 seconds Tap to unmute" at bounding box center [570, 356] width 1140 height 712
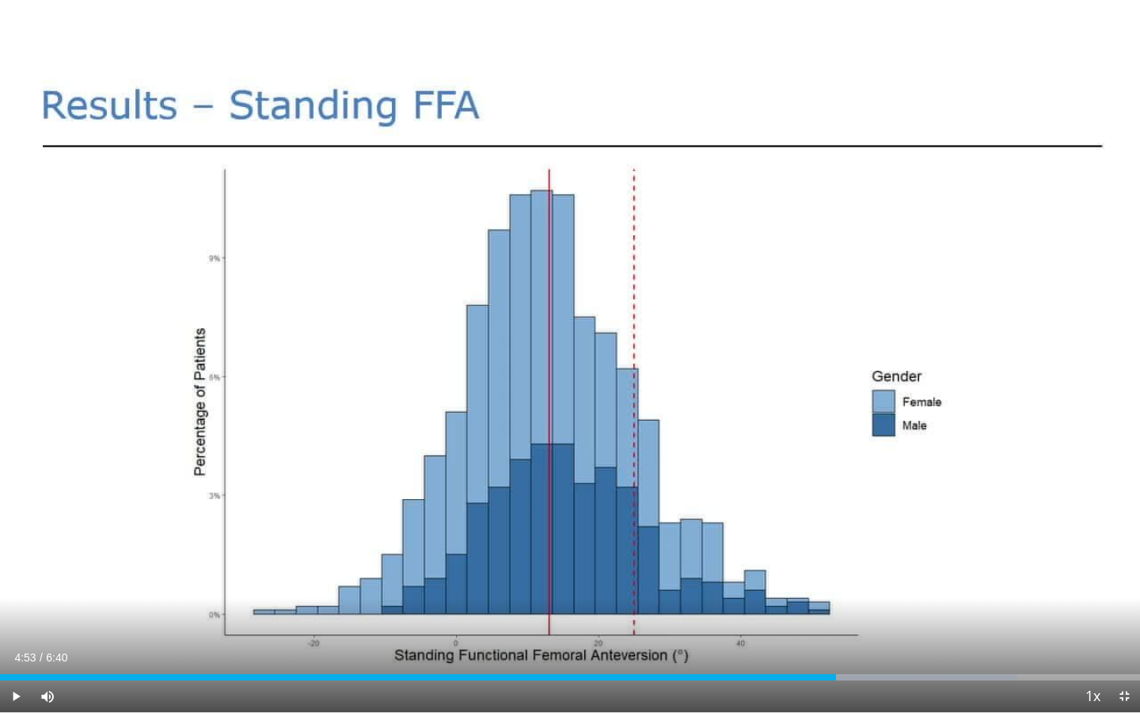
click at [570, 385] on div "10 seconds Tap to unmute" at bounding box center [570, 356] width 1140 height 712
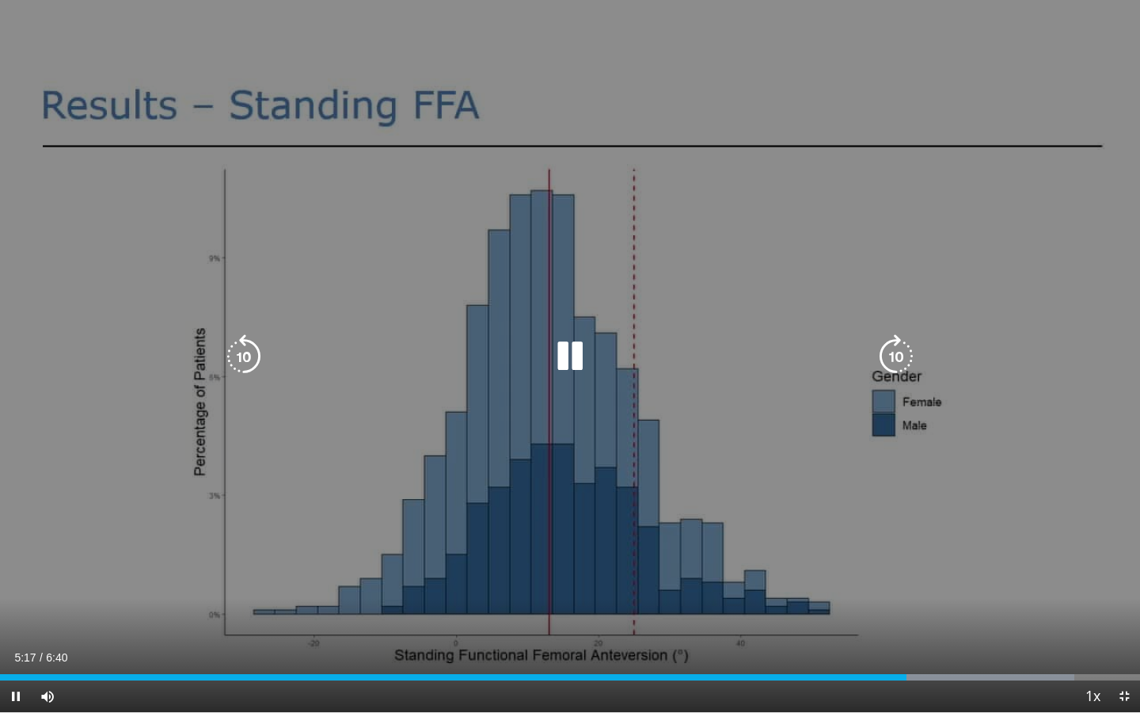
click at [542, 294] on div "10 seconds Tap to unmute" at bounding box center [570, 356] width 1140 height 712
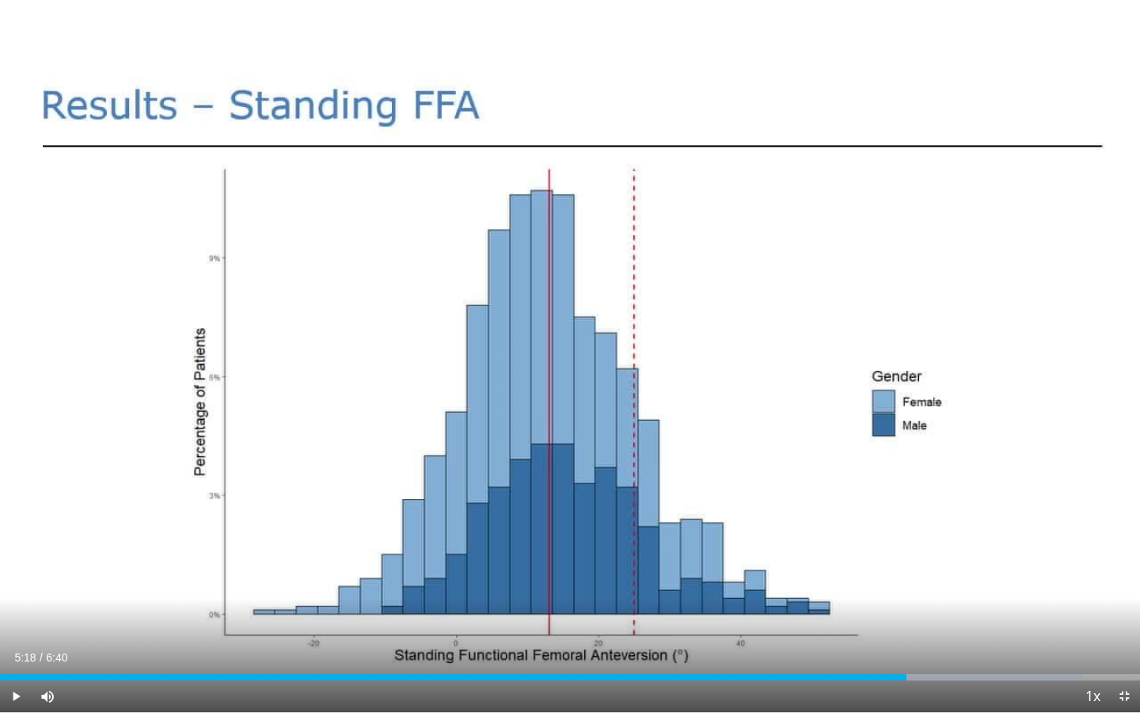
click at [542, 294] on div "10 seconds Tap to unmute" at bounding box center [570, 356] width 1140 height 712
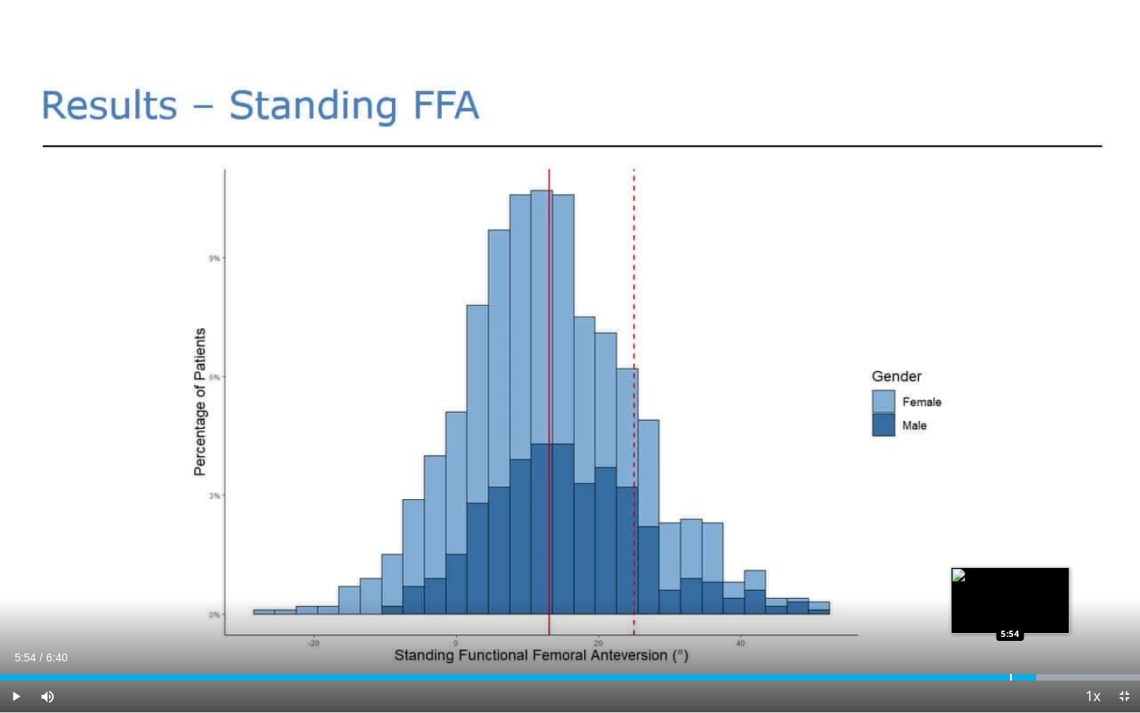
click at [1010, 623] on div "Progress Bar" at bounding box center [1011, 677] width 2 height 6
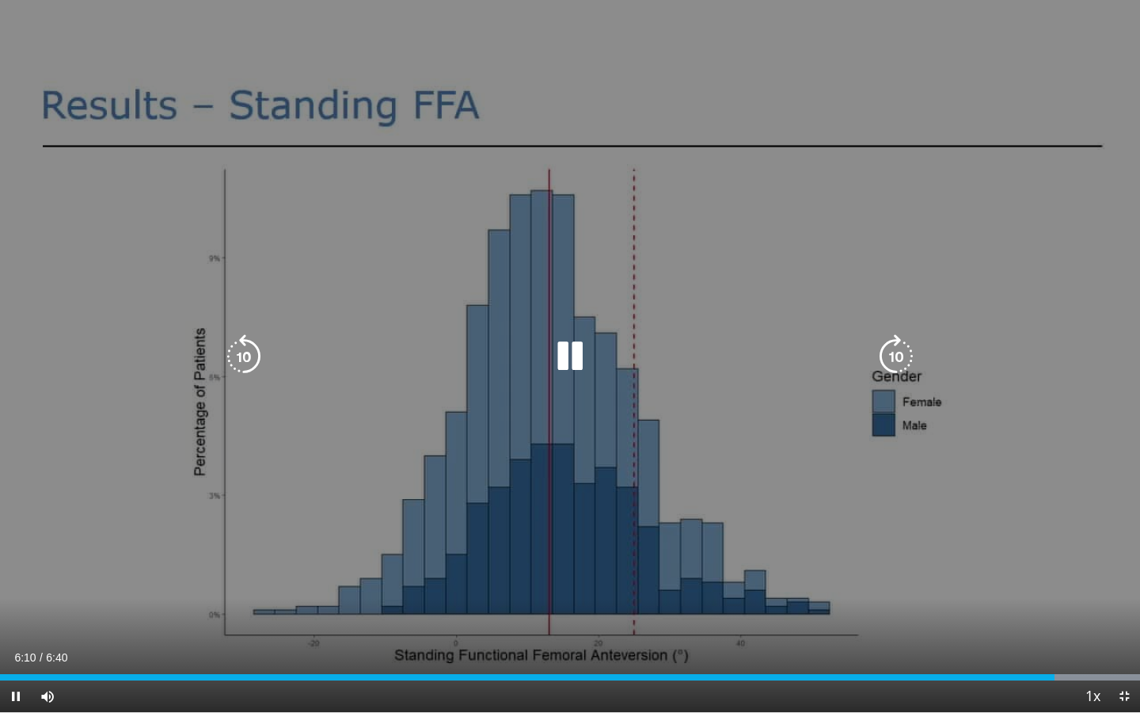
click at [570, 447] on div "10 seconds Tap to unmute" at bounding box center [570, 356] width 1140 height 712
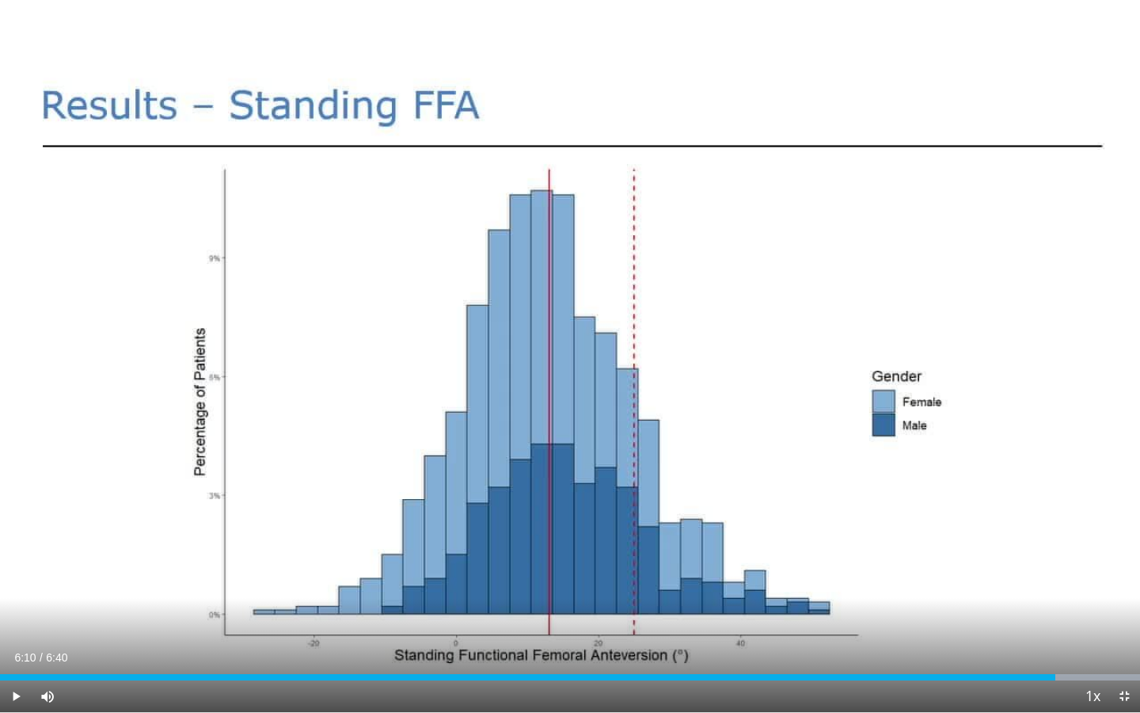
click at [570, 447] on div "10 seconds Tap to unmute" at bounding box center [570, 356] width 1140 height 712
click at [610, 530] on div "10 seconds Tap to unmute" at bounding box center [570, 356] width 1140 height 712
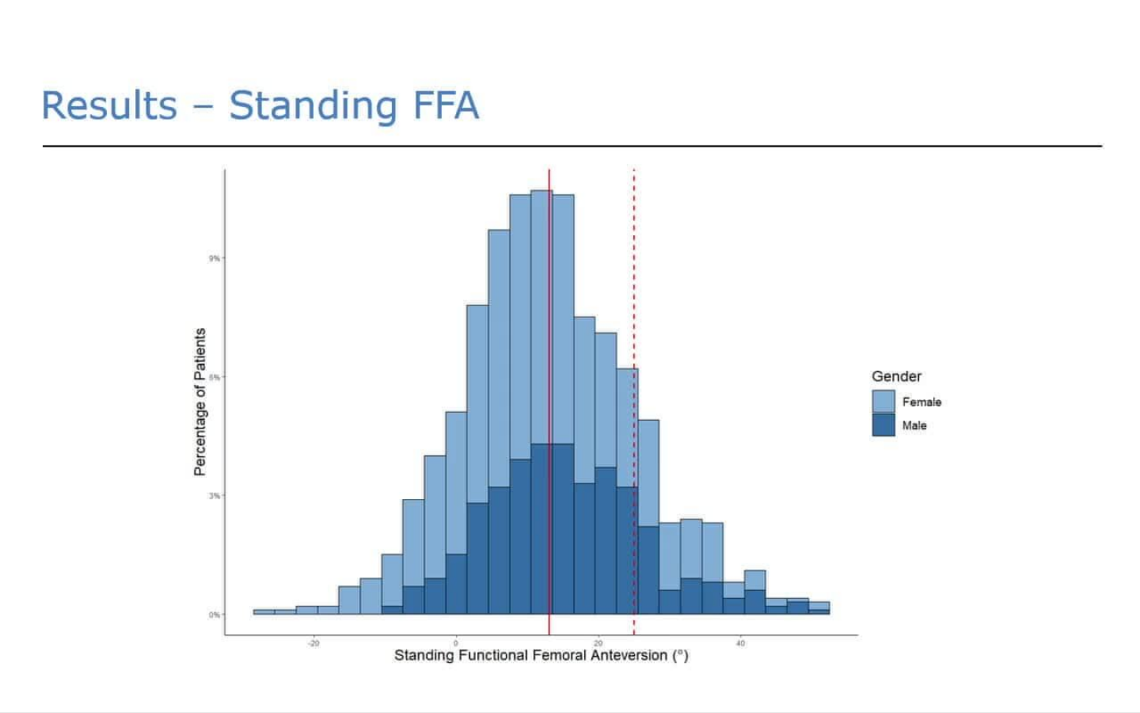
click at [610, 530] on div "10 seconds Tap to unmute" at bounding box center [570, 356] width 1140 height 712
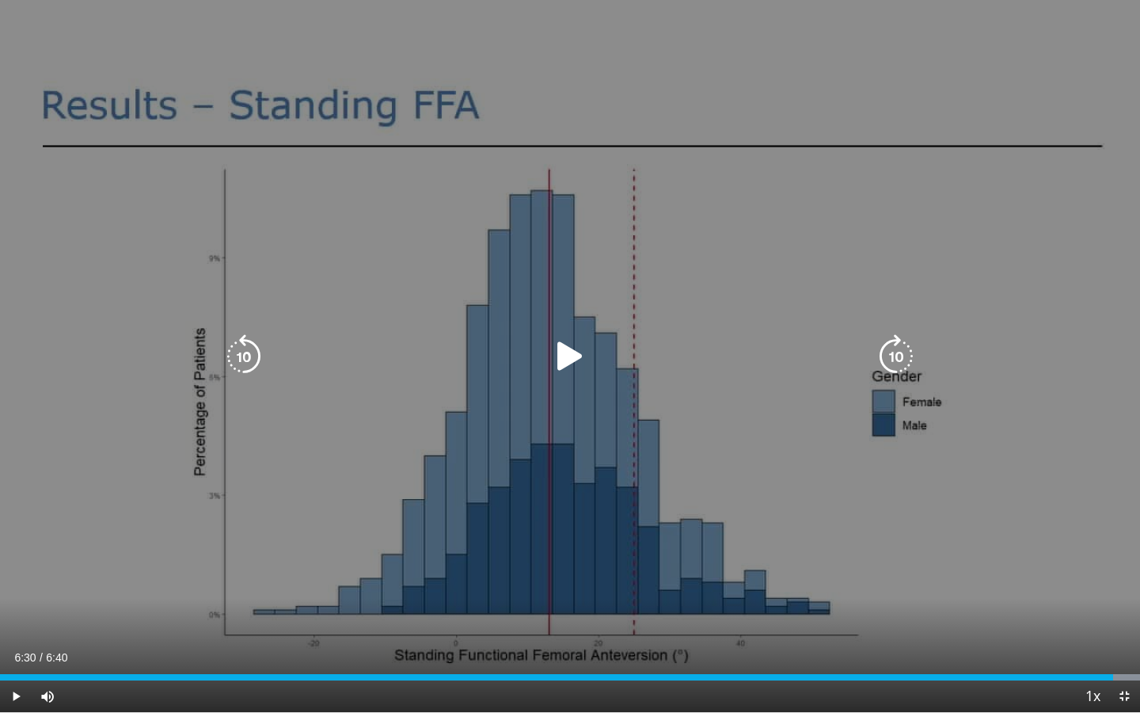
click at [575, 361] on icon "Video Player" at bounding box center [570, 356] width 44 height 44
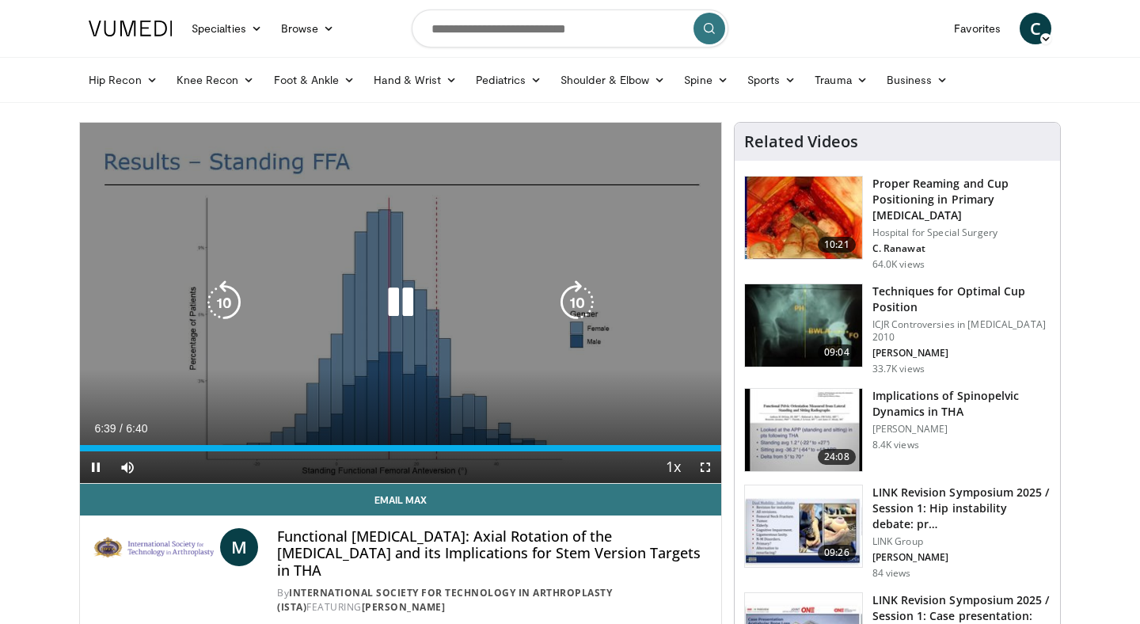
click at [408, 311] on icon "Video Player" at bounding box center [400, 302] width 44 height 44
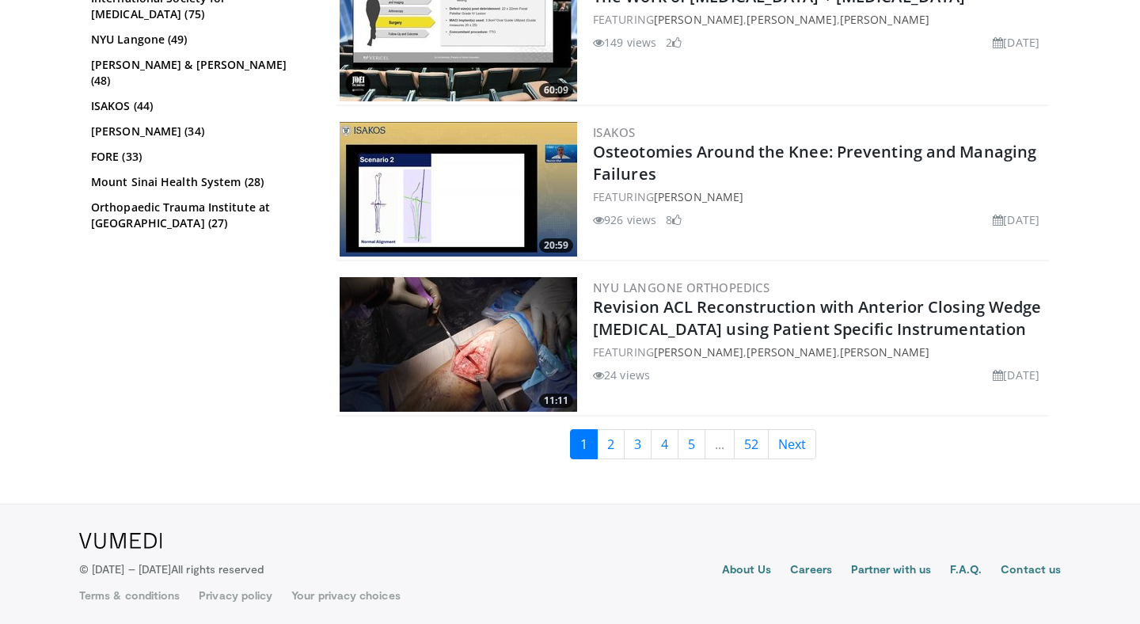
scroll to position [3942, 0]
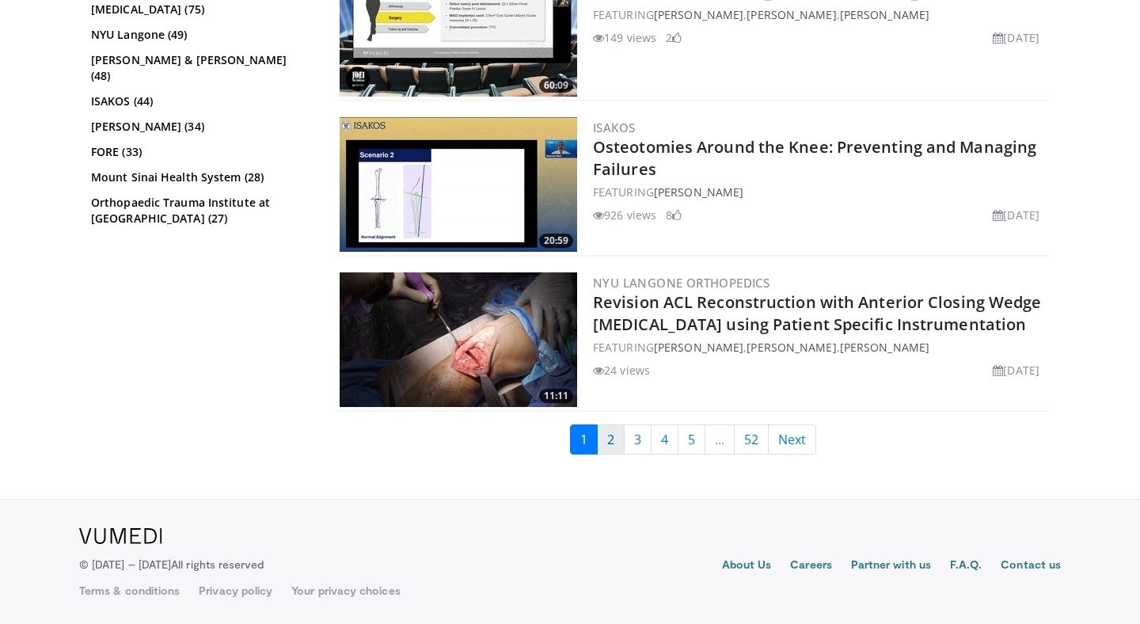
click at [613, 450] on link "2" at bounding box center [611, 439] width 28 height 30
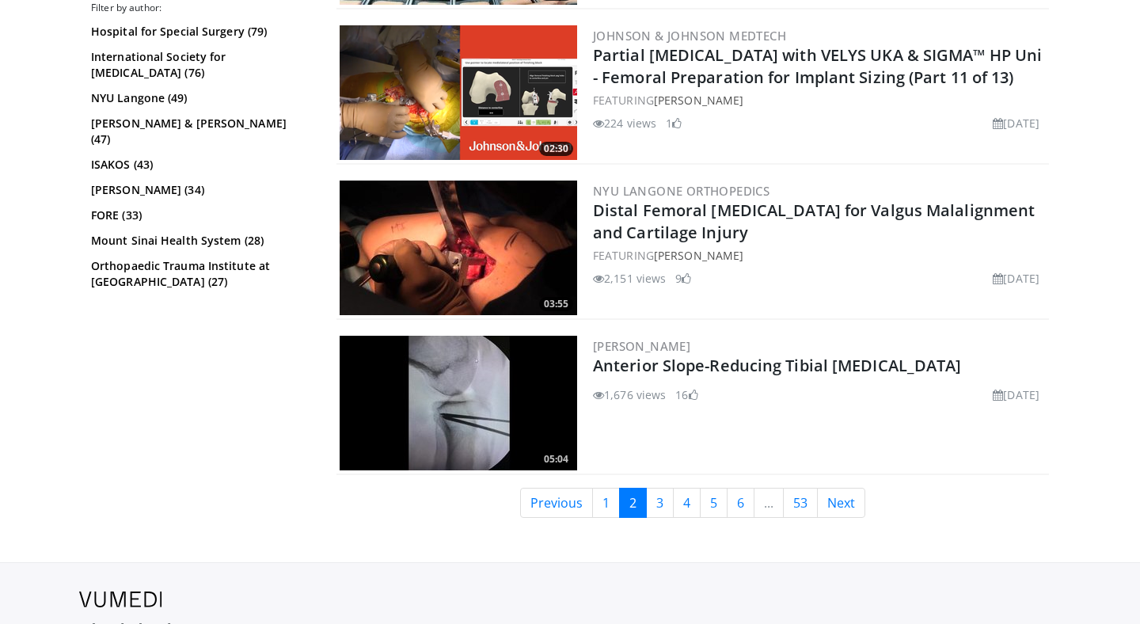
scroll to position [3728, 0]
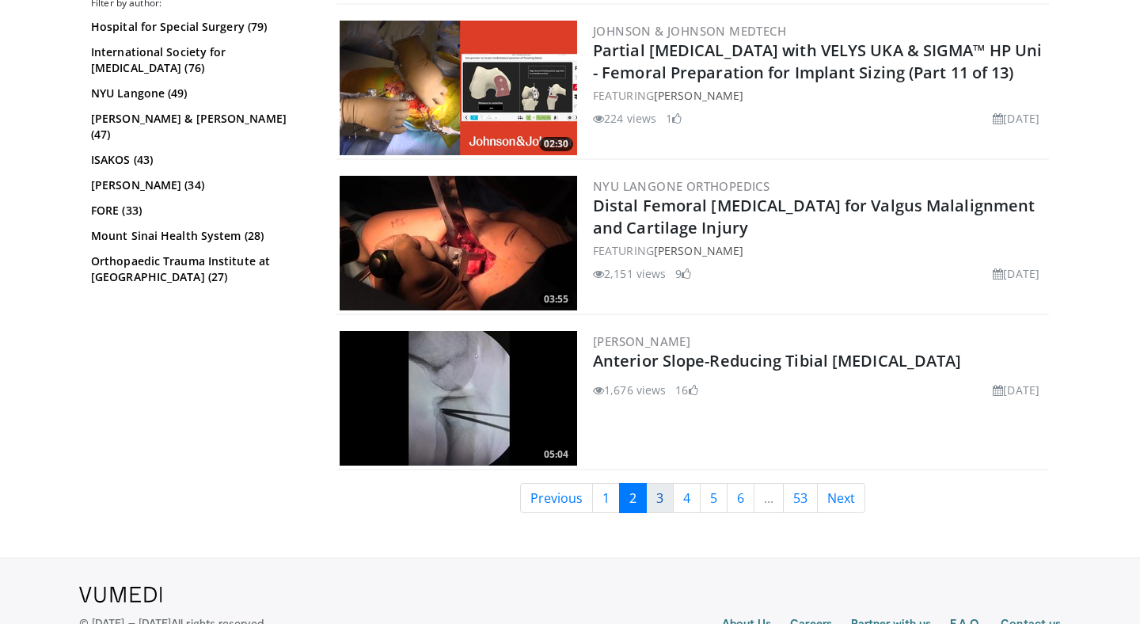
click at [654, 502] on link "3" at bounding box center [660, 498] width 28 height 30
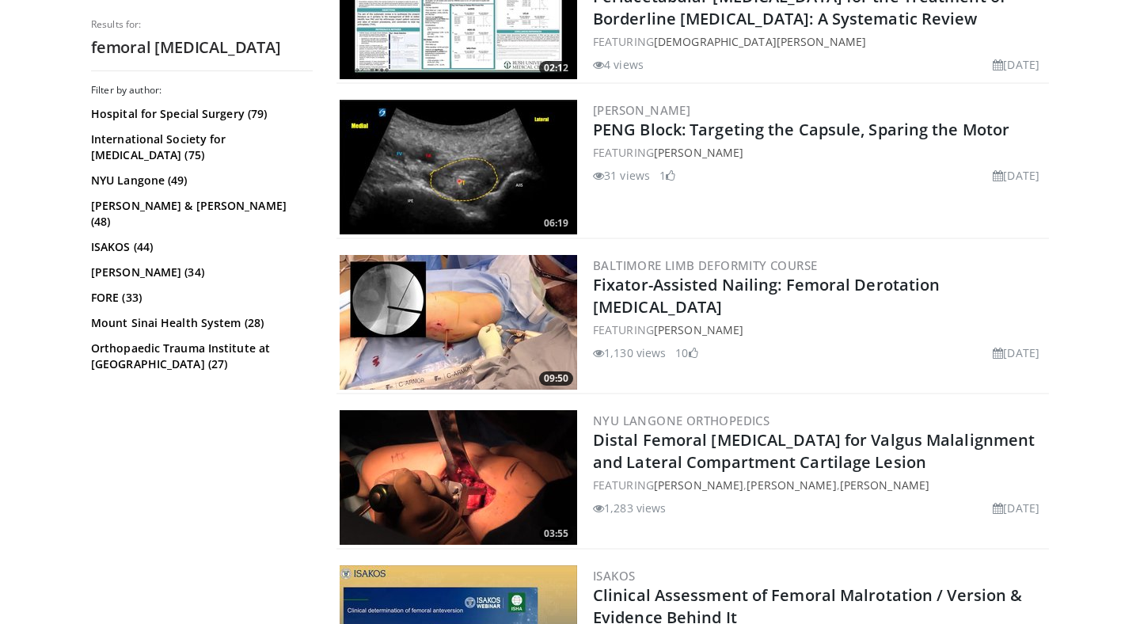
scroll to position [2914, 0]
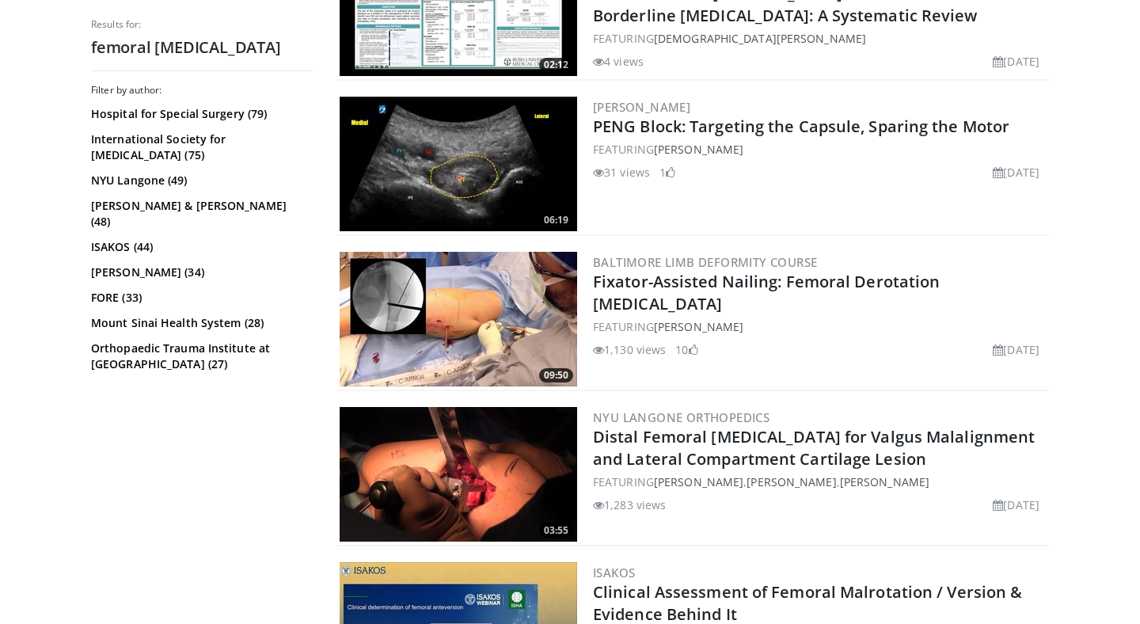
click at [509, 321] on img at bounding box center [459, 319] width 238 height 135
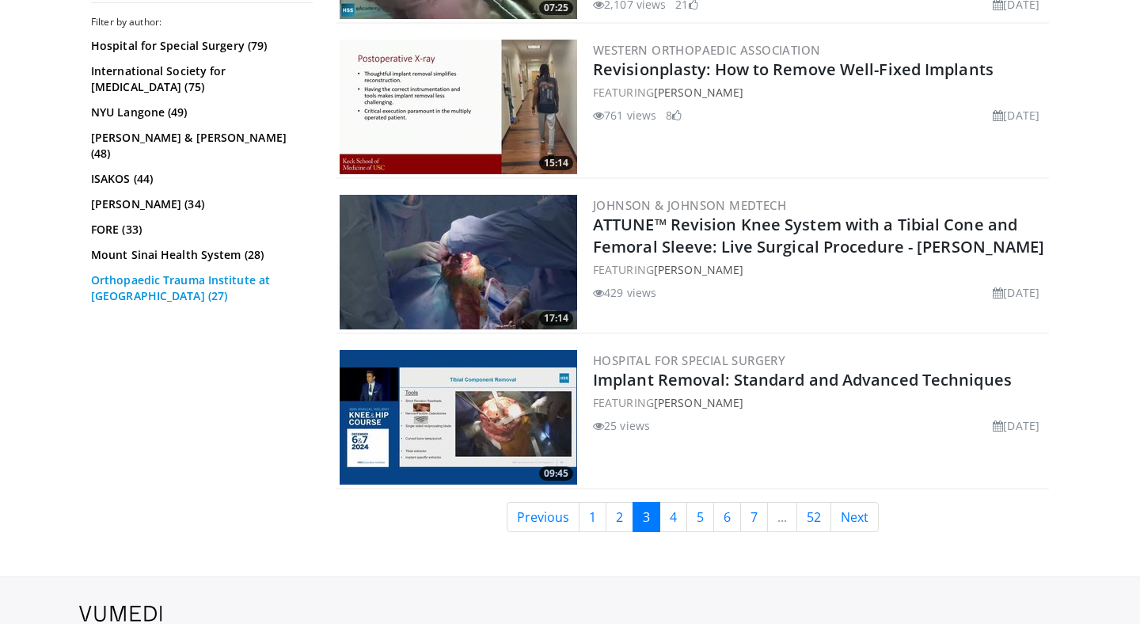
scroll to position [3973, 0]
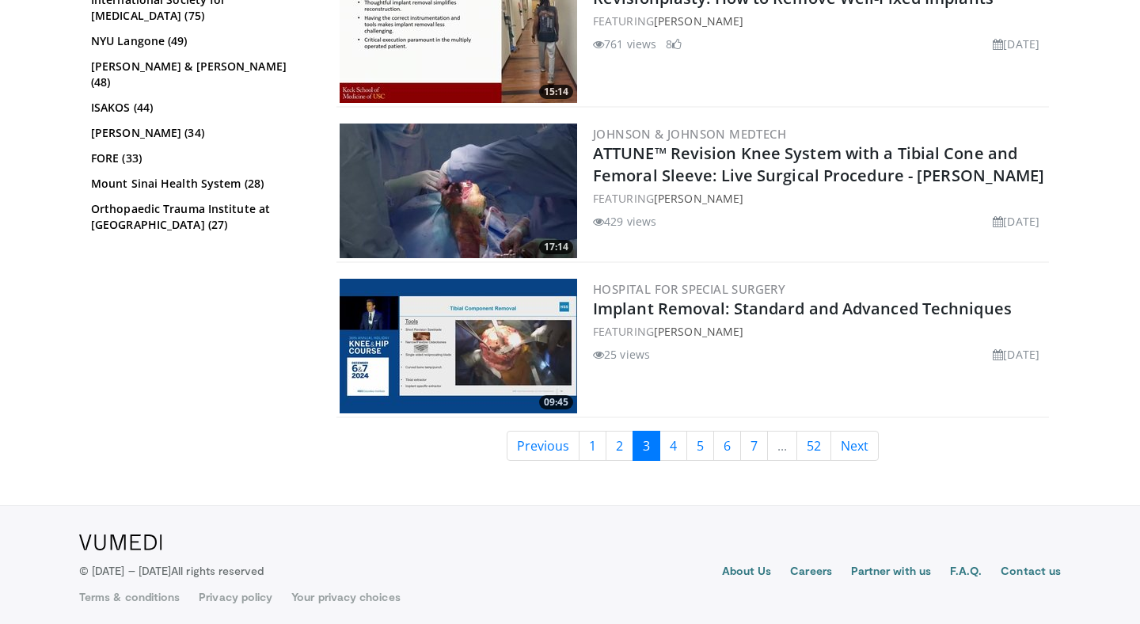
click at [236, 343] on div "Filter by author: Hospital for Special Surgery (79) International Society for H…" at bounding box center [202, 209] width 222 height 529
click at [673, 443] on link "4" at bounding box center [674, 446] width 28 height 30
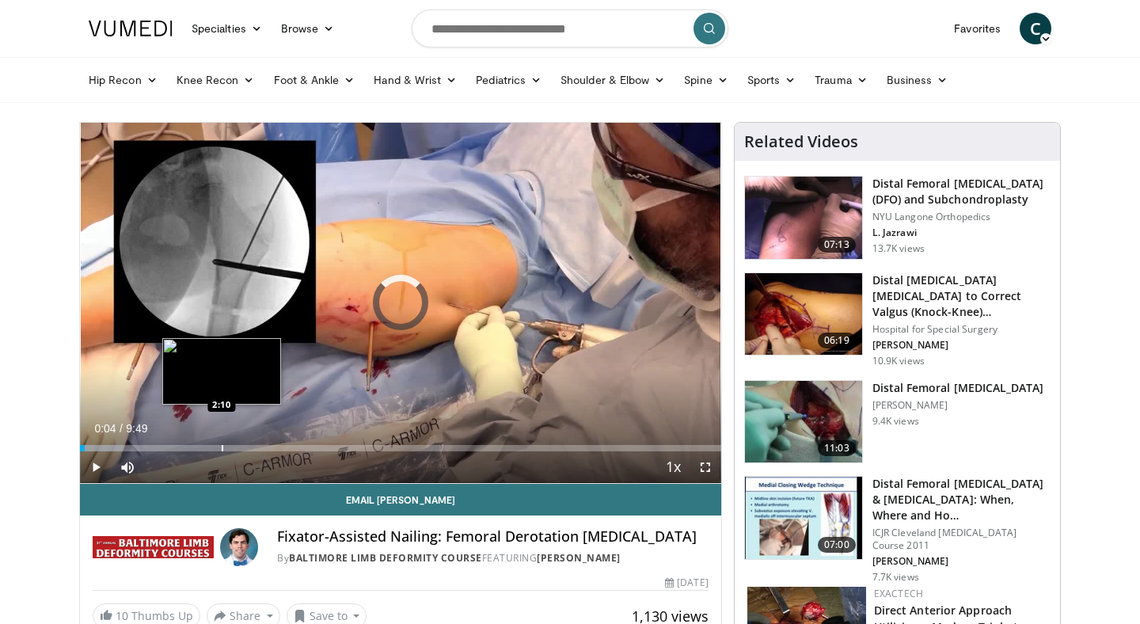
click at [222, 446] on div "Progress Bar" at bounding box center [223, 448] width 2 height 6
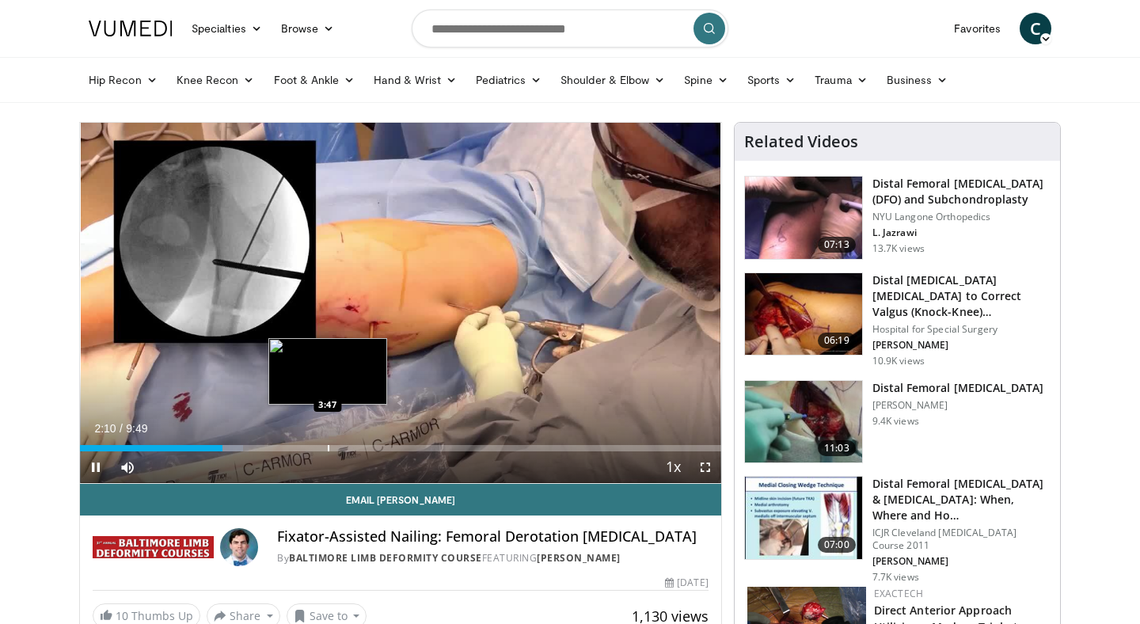
click at [328, 447] on div "Progress Bar" at bounding box center [329, 448] width 2 height 6
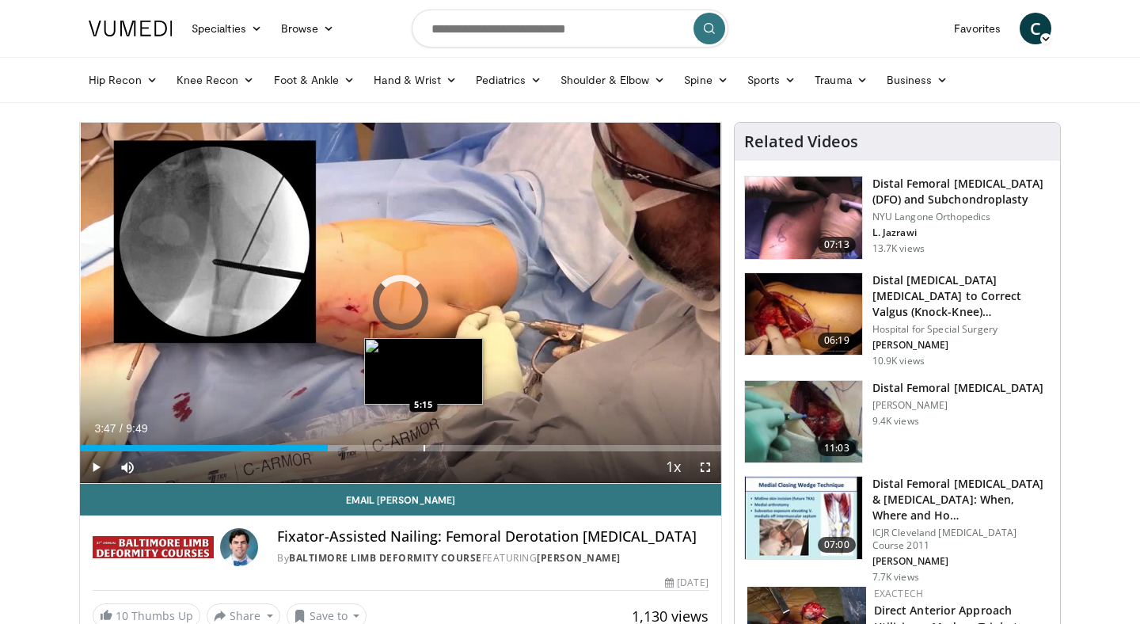
click at [424, 448] on div "Progress Bar" at bounding box center [425, 448] width 2 height 6
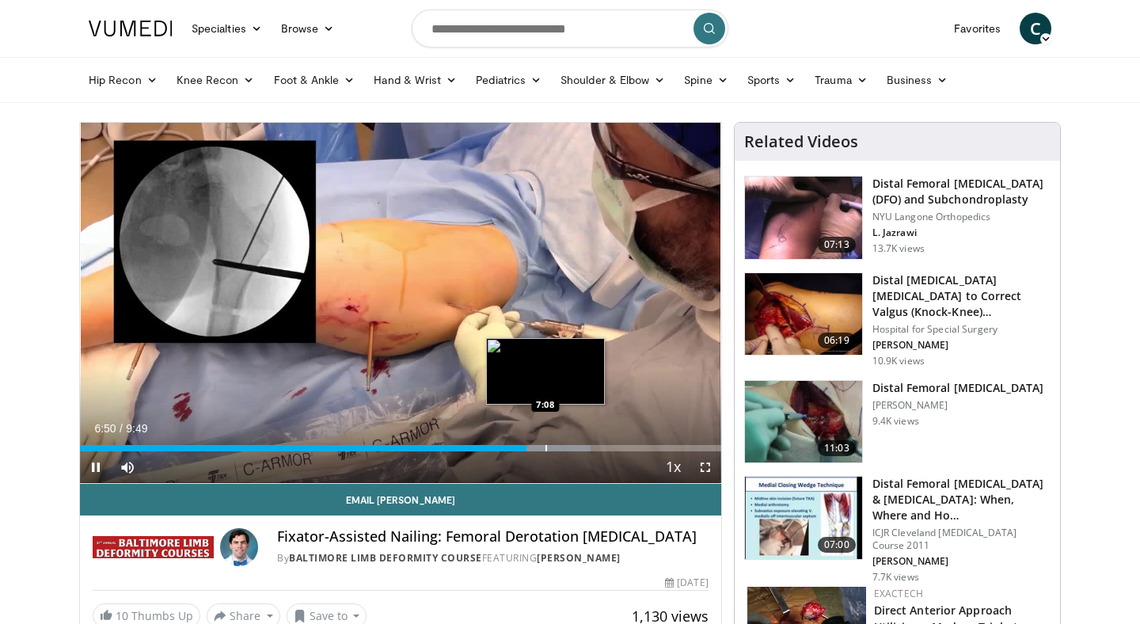
click at [547, 449] on div "Progress Bar" at bounding box center [547, 448] width 2 height 6
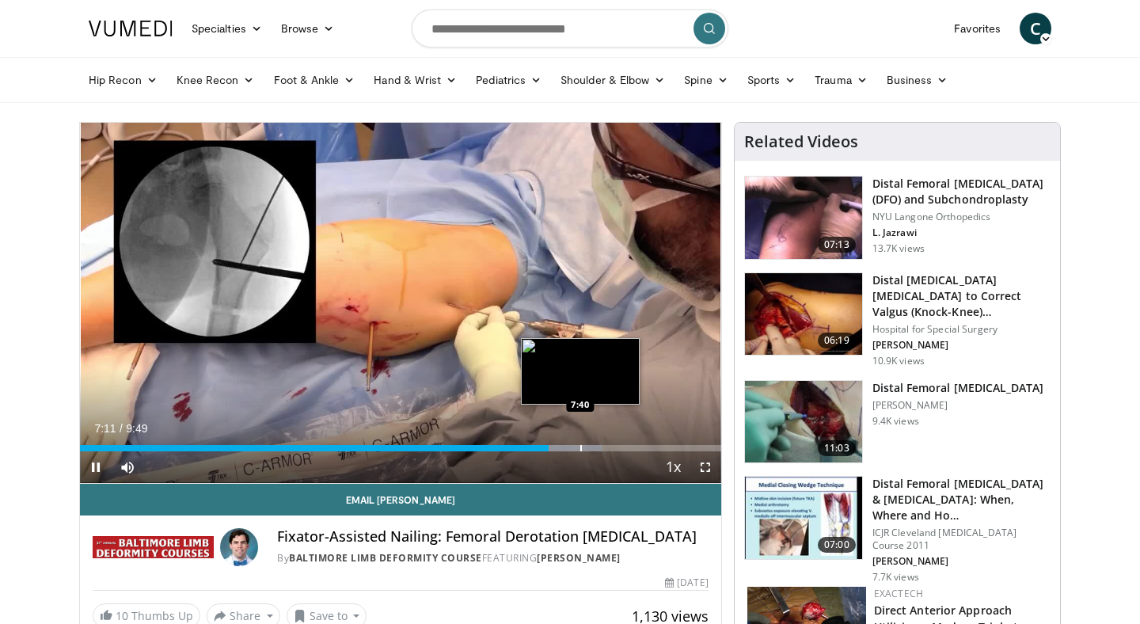
click at [580, 443] on div "Loaded : 81.41% 7:11 7:40" at bounding box center [400, 443] width 641 height 15
click at [607, 447] on div "Progress Bar" at bounding box center [608, 448] width 2 height 6
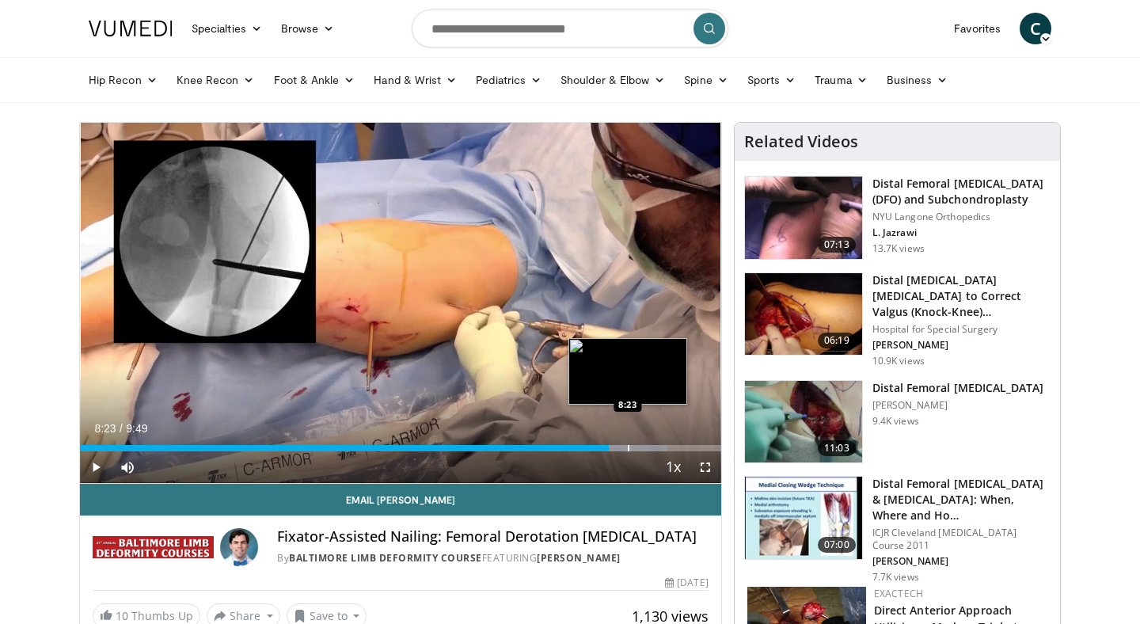
click at [628, 447] on div "Progress Bar" at bounding box center [629, 448] width 2 height 6
click at [652, 447] on div "Progress Bar" at bounding box center [653, 448] width 2 height 6
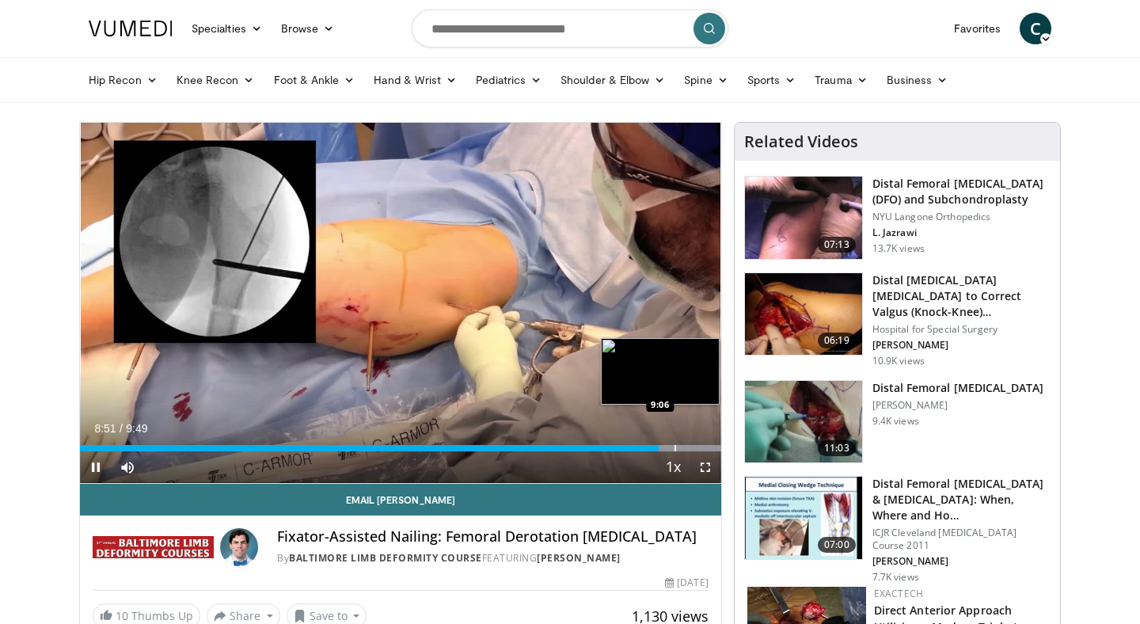
click at [674, 443] on div "Loaded : 100.00% 8:52 9:06" at bounding box center [400, 443] width 641 height 15
click at [692, 449] on div "Progress Bar" at bounding box center [693, 448] width 2 height 6
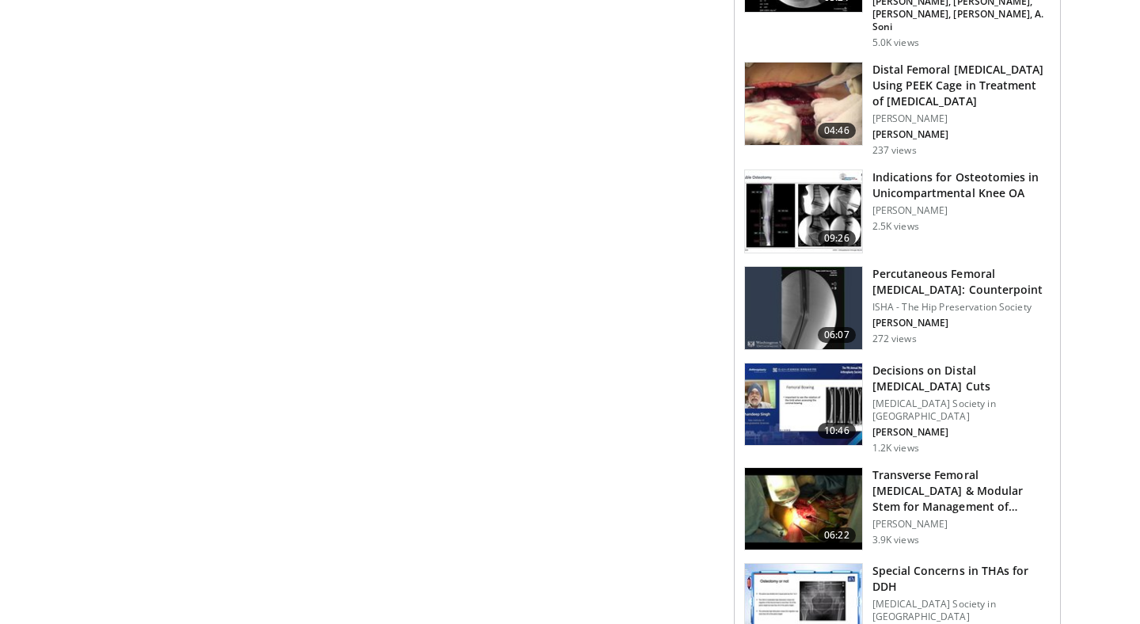
scroll to position [1393, 0]
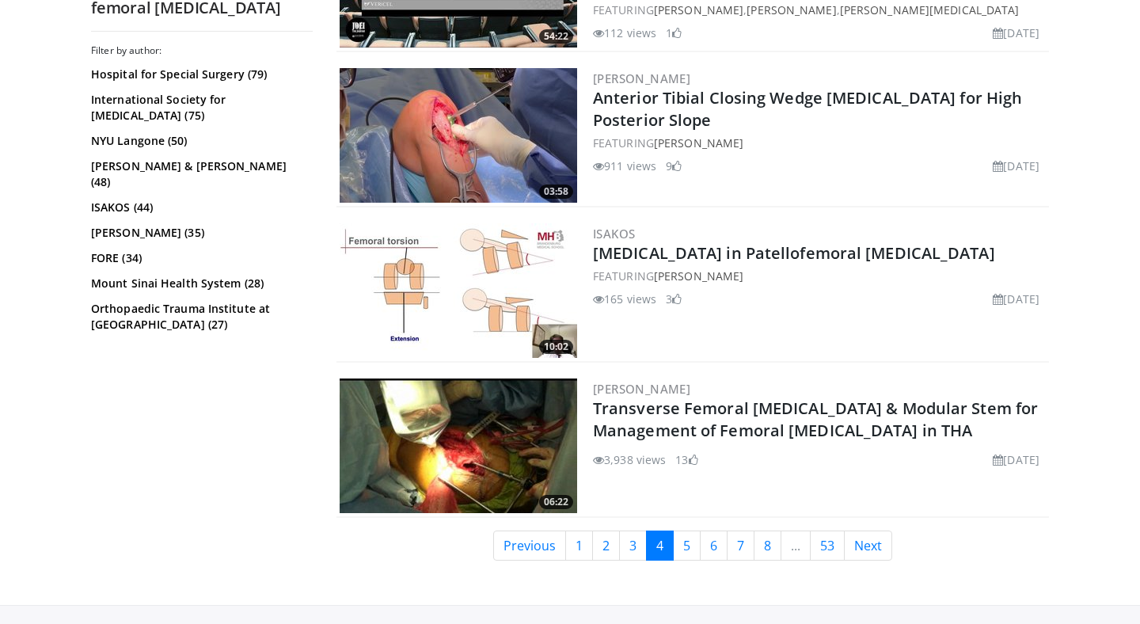
scroll to position [3786, 0]
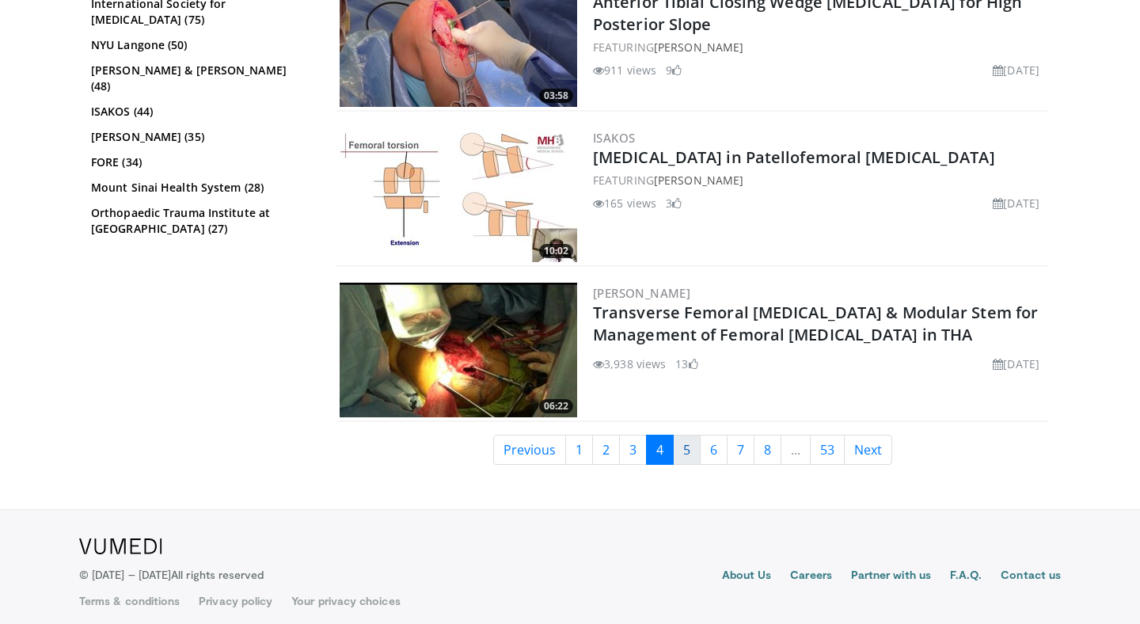
click at [677, 450] on link "5" at bounding box center [687, 450] width 28 height 30
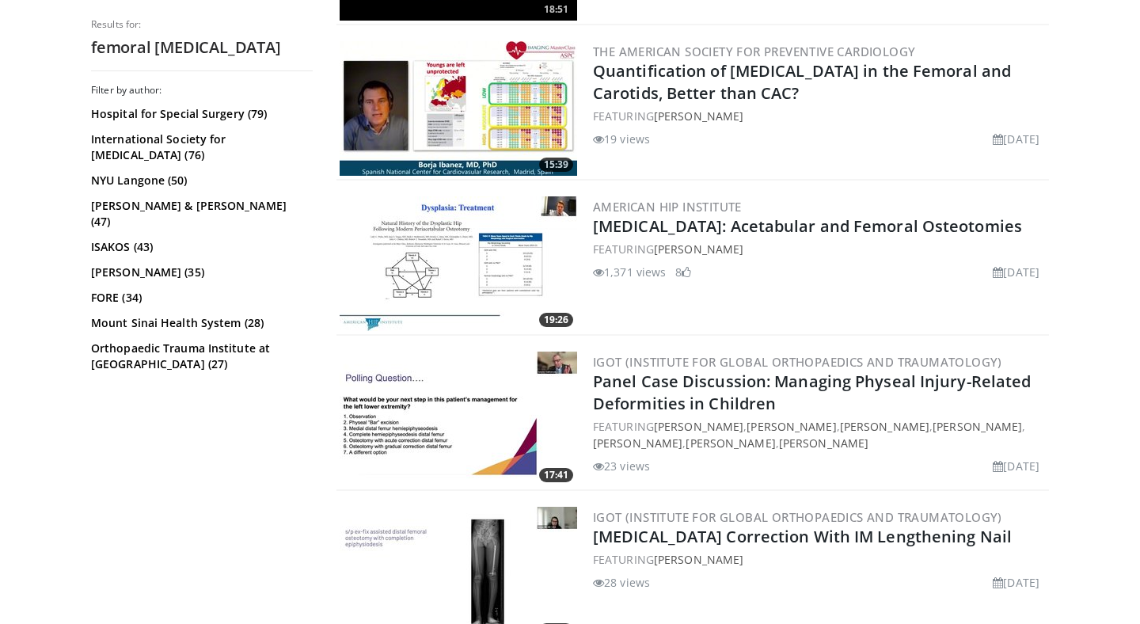
scroll to position [3730, 0]
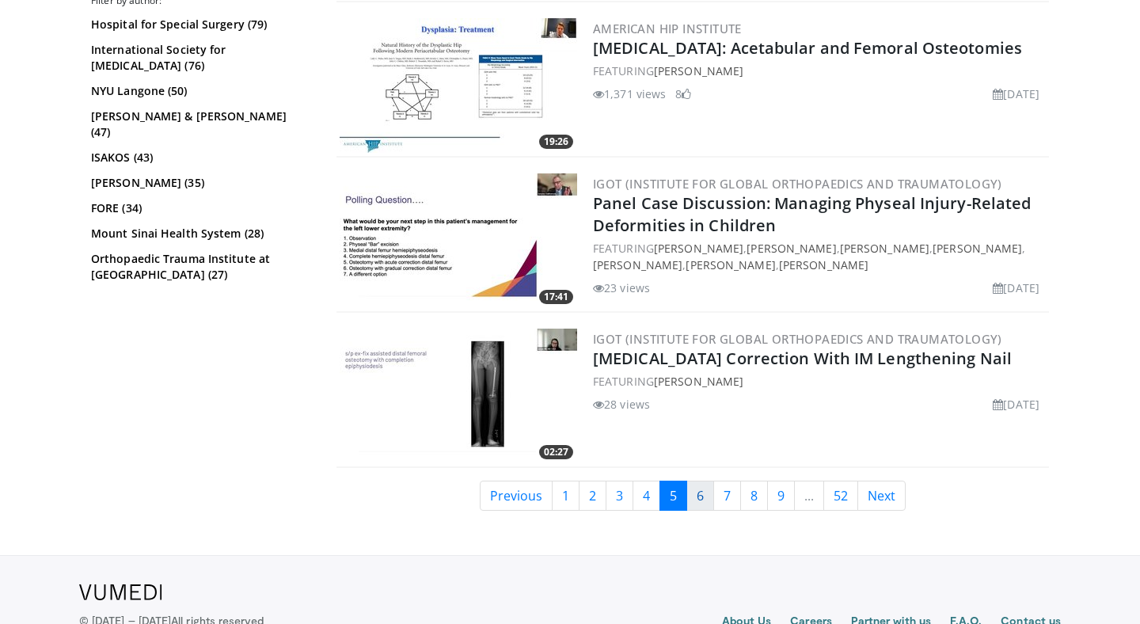
click at [705, 502] on link "6" at bounding box center [700, 496] width 28 height 30
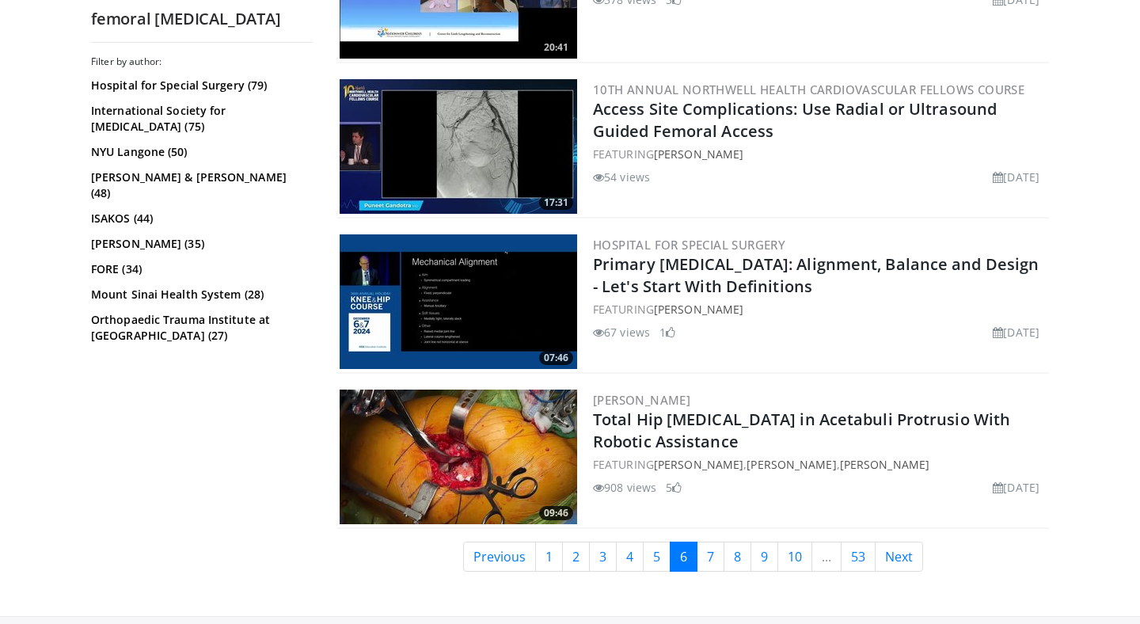
scroll to position [3797, 0]
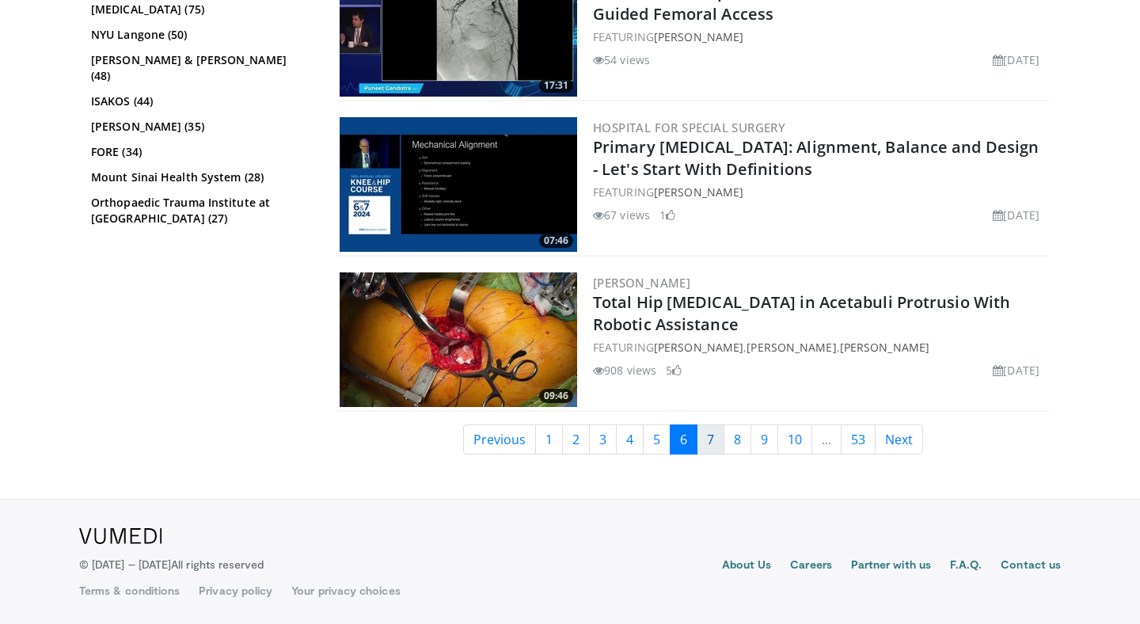
click at [712, 442] on link "7" at bounding box center [711, 439] width 28 height 30
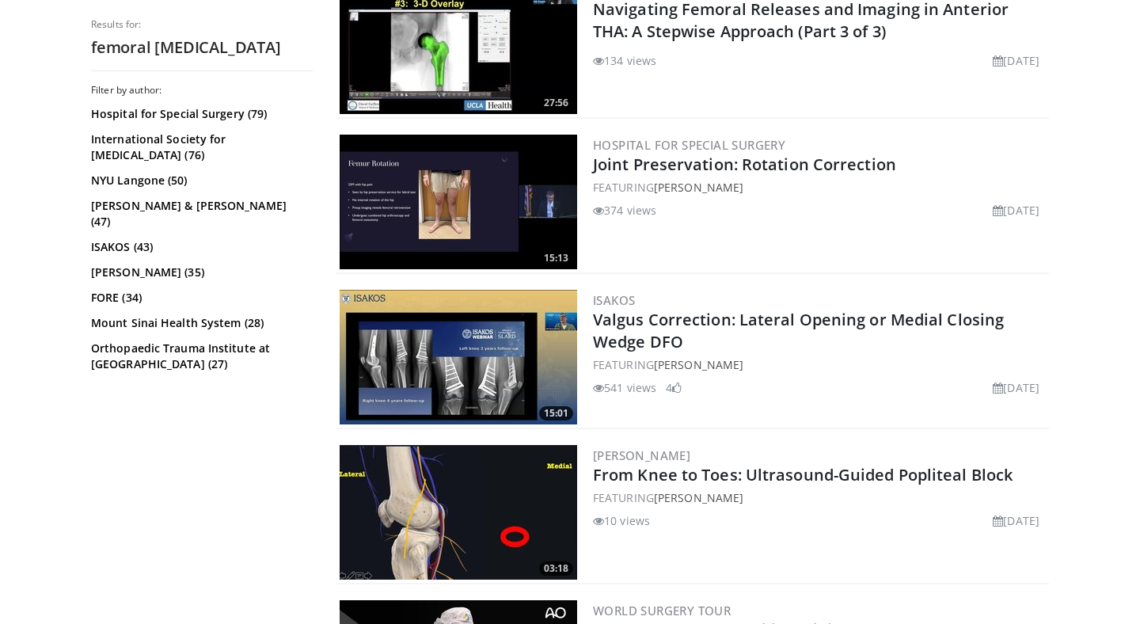
scroll to position [2840, 0]
